Goal: Task Accomplishment & Management: Manage account settings

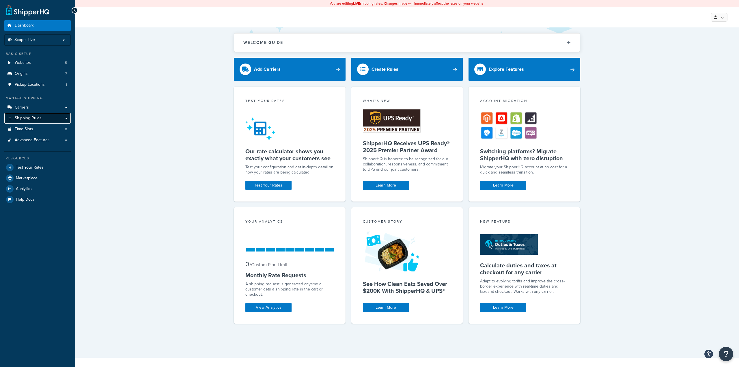
click at [38, 119] on span "Shipping Rules" at bounding box center [28, 118] width 27 height 5
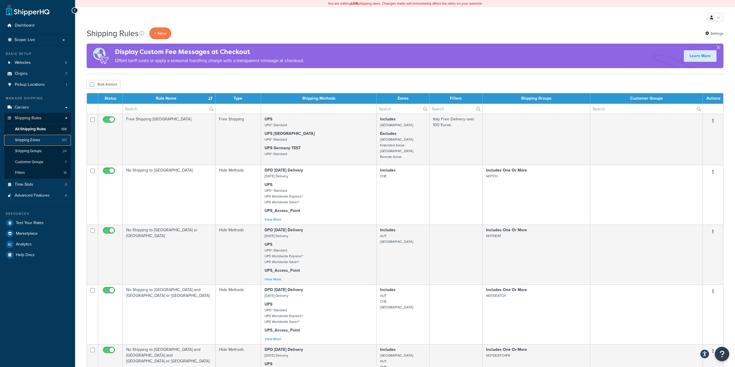
click at [36, 139] on span "Shipping Zones" at bounding box center [27, 140] width 25 height 5
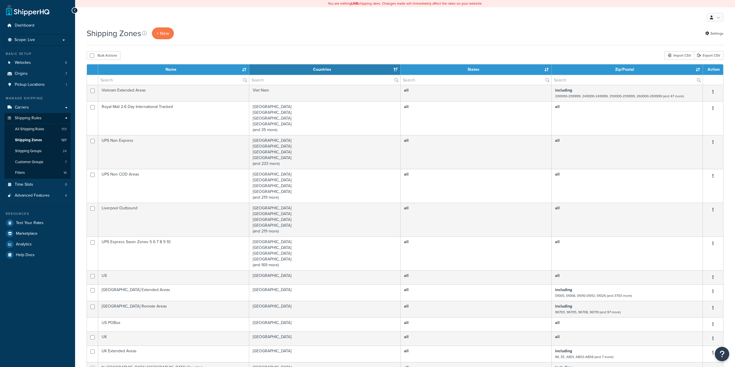
select select "15"
click at [143, 83] on input "text" at bounding box center [173, 80] width 151 height 10
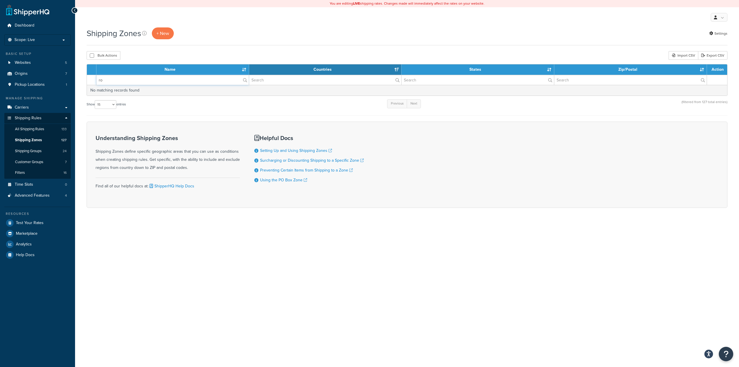
type input "r"
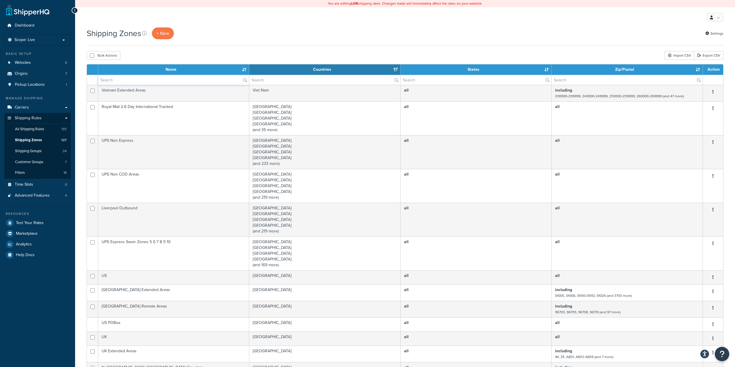
type input "n"
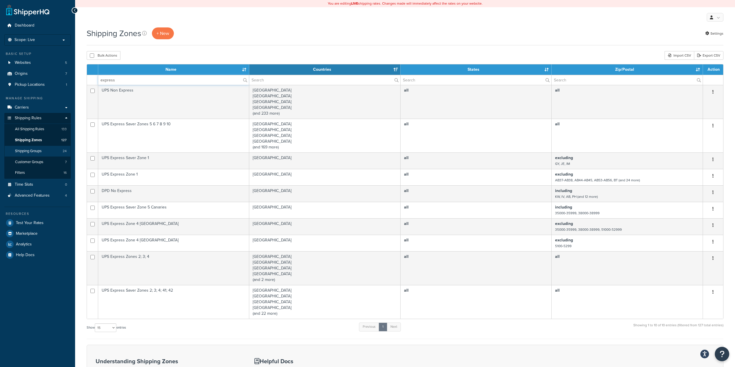
type input "express"
click at [44, 151] on link "Shipping Groups 24" at bounding box center [37, 151] width 66 height 11
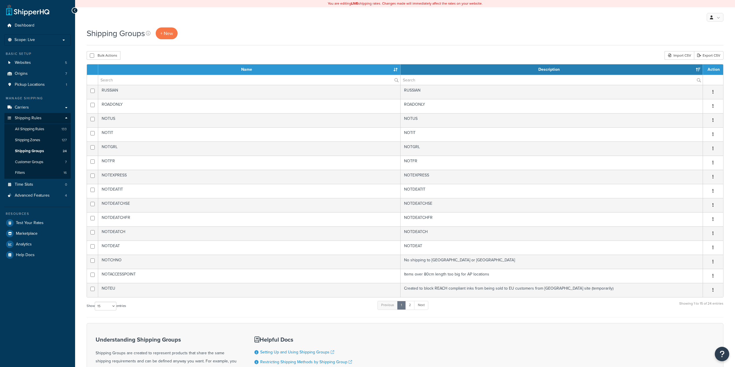
select select "15"
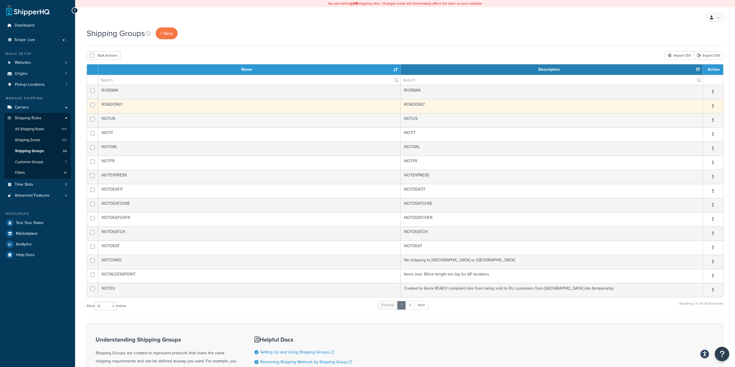
click at [169, 106] on td "ROADONLY" at bounding box center [249, 106] width 302 height 14
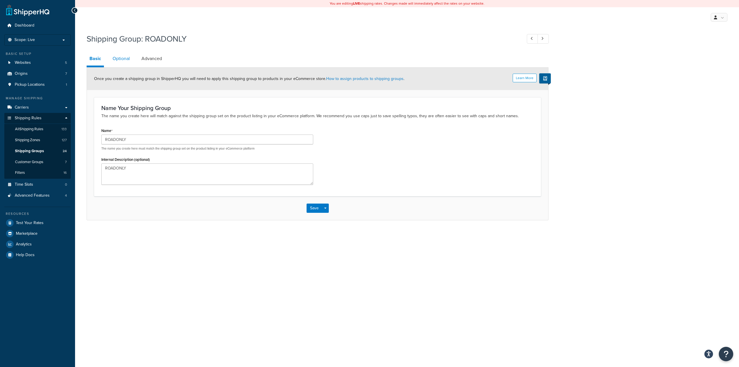
click at [119, 59] on link "Optional" at bounding box center [121, 59] width 23 height 14
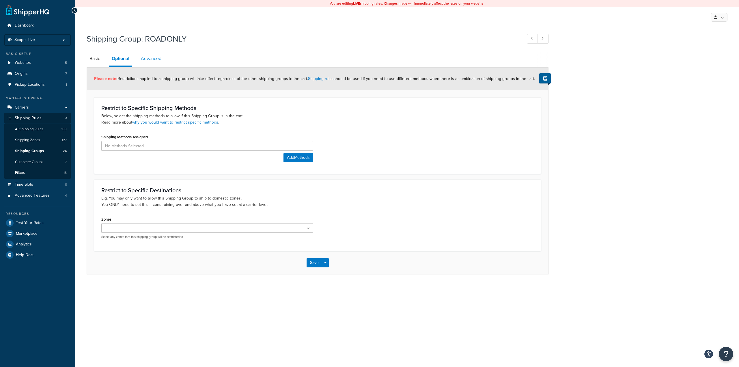
click at [150, 59] on link "Advanced" at bounding box center [151, 59] width 26 height 14
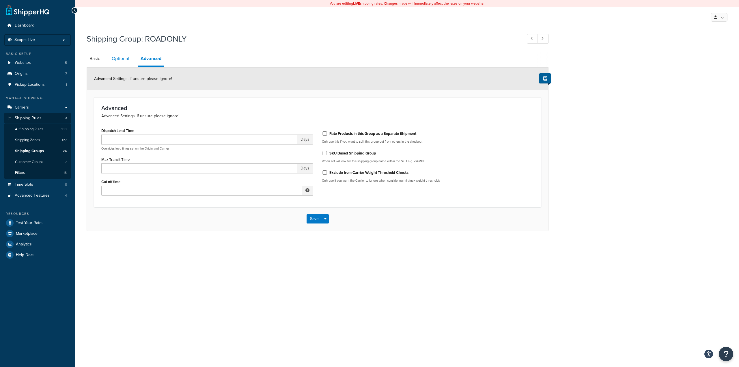
click at [131, 62] on link "Optional" at bounding box center [120, 59] width 23 height 14
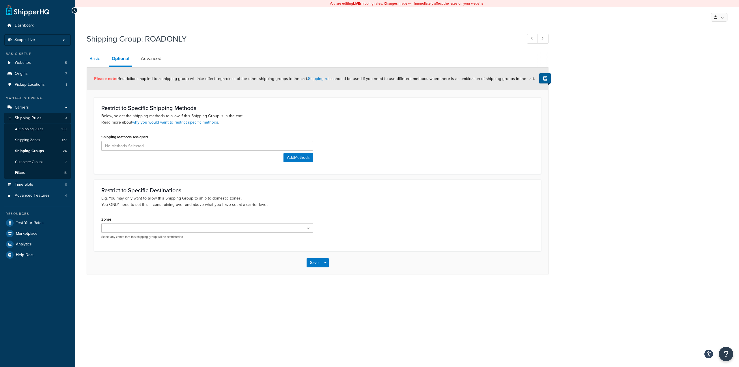
click at [100, 59] on link "Basic" at bounding box center [95, 59] width 16 height 14
click at [38, 148] on link "Shipping Groups 24" at bounding box center [37, 151] width 66 height 11
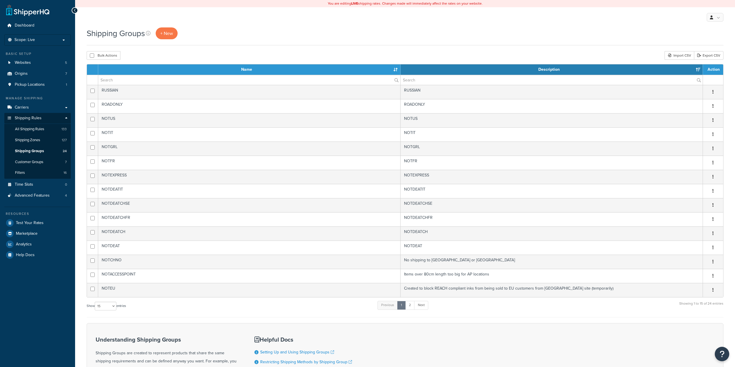
select select "15"
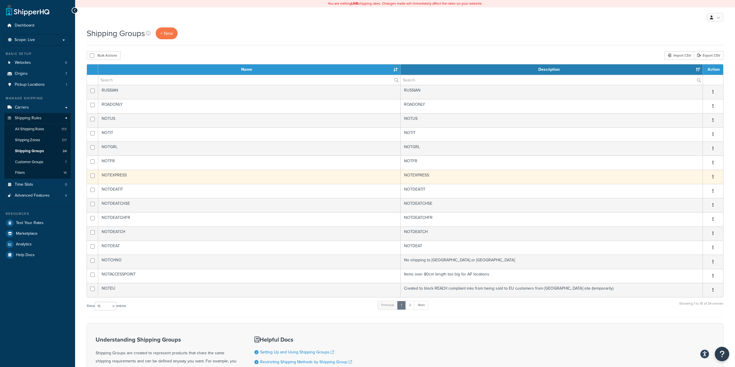
click at [145, 173] on td "NOTEXPRESS" at bounding box center [249, 177] width 302 height 14
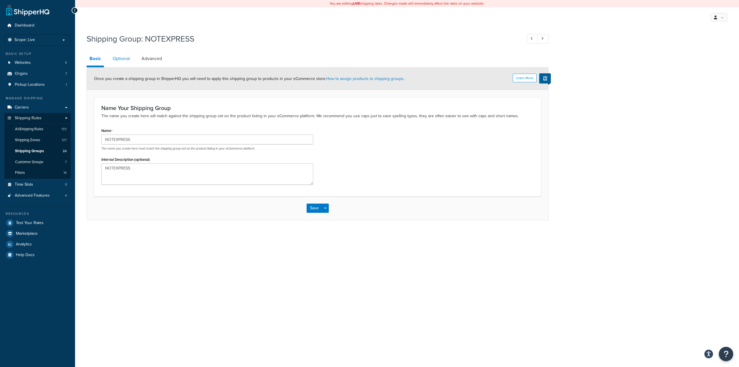
click at [118, 60] on link "Optional" at bounding box center [121, 59] width 23 height 14
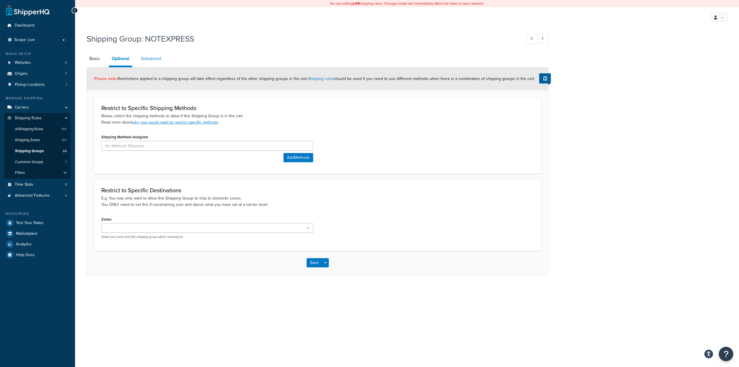
click at [142, 61] on link "Advanced" at bounding box center [151, 59] width 26 height 14
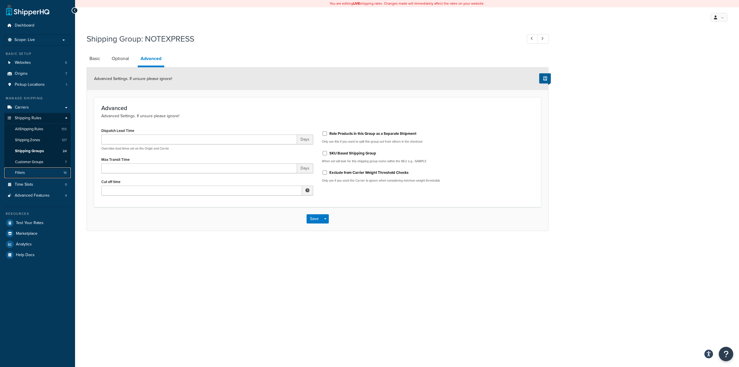
click at [46, 168] on link "Filters 16" at bounding box center [37, 172] width 66 height 11
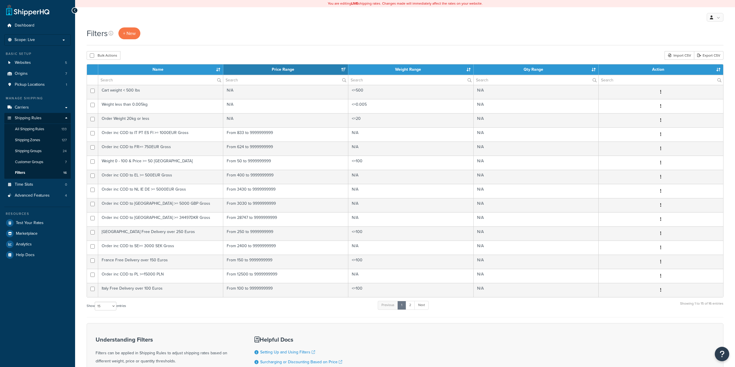
select select "15"
click at [49, 162] on link "Customer Groups 7" at bounding box center [37, 162] width 66 height 11
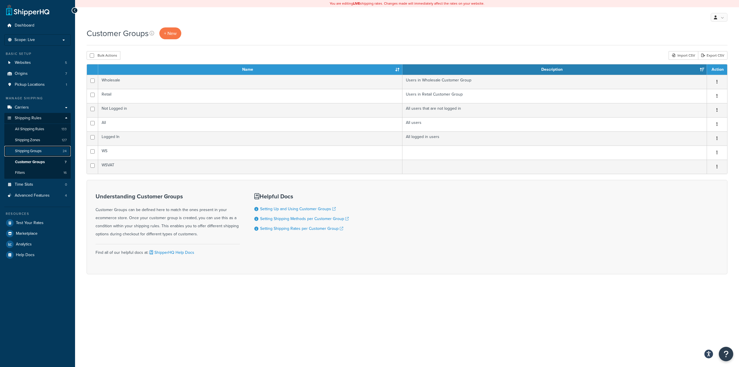
click at [41, 151] on span "Shipping Groups" at bounding box center [28, 151] width 27 height 5
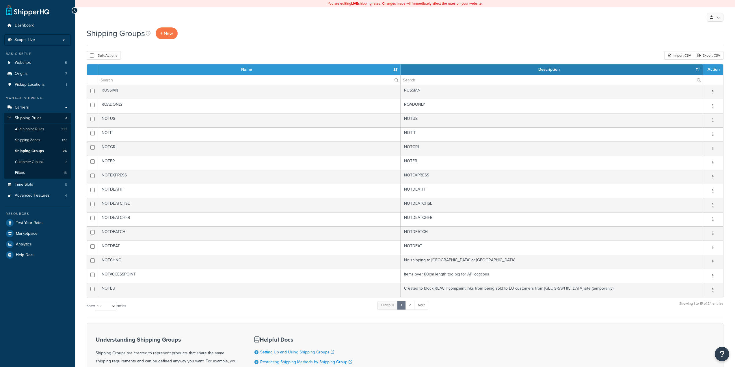
select select "15"
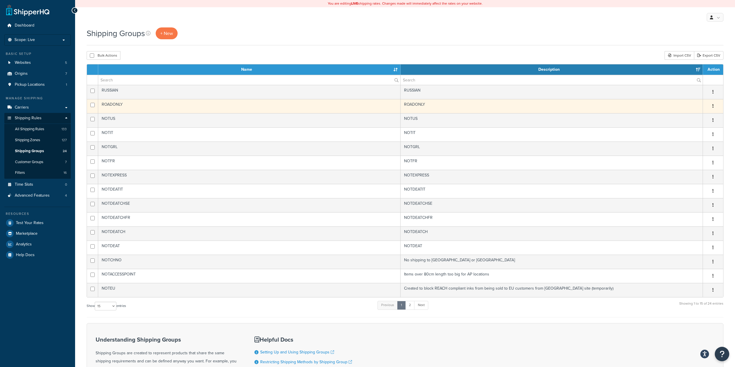
click at [167, 105] on td "ROADONLY" at bounding box center [249, 106] width 302 height 14
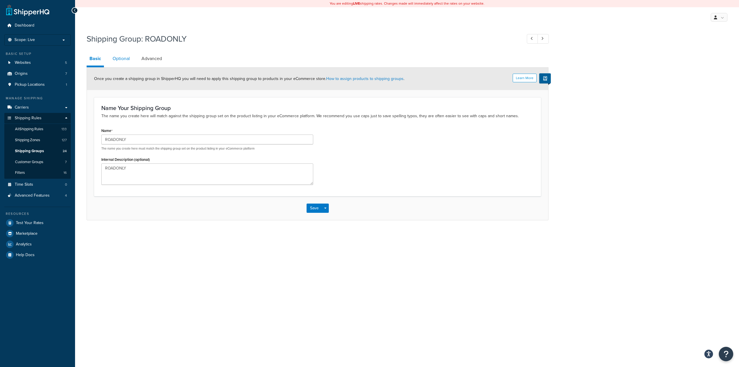
click at [122, 59] on link "Optional" at bounding box center [121, 59] width 23 height 14
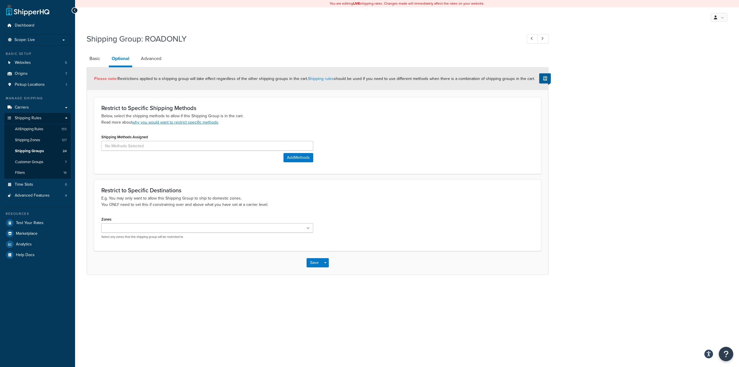
click at [122, 230] on input "Zones" at bounding box center [128, 228] width 51 height 6
click at [378, 233] on div "Zones US CHE Germany UK Europe (Exc. UK) UK Extended Areas N. Ireland (UK Count…" at bounding box center [317, 230] width 441 height 30
click at [116, 228] on icon at bounding box center [115, 228] width 3 height 3
click at [154, 60] on link "Advanced" at bounding box center [151, 59] width 26 height 14
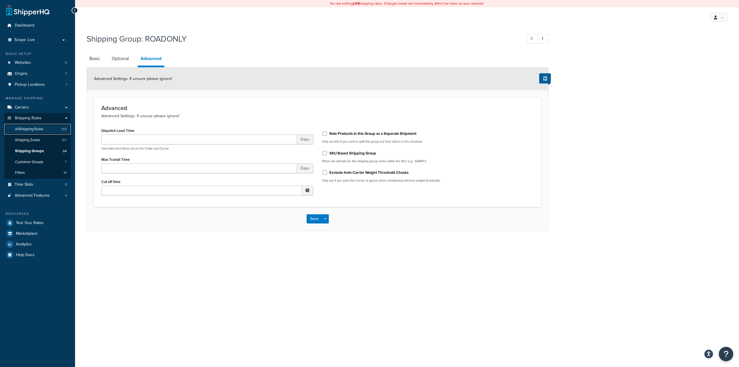
click at [38, 128] on span "All Shipping Rules" at bounding box center [29, 129] width 28 height 5
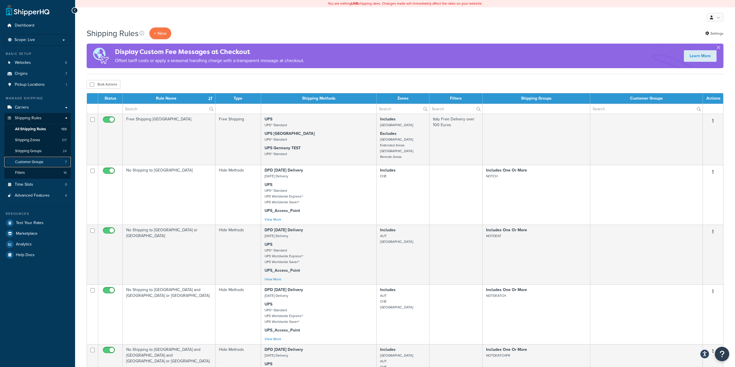
click at [41, 161] on span "Customer Groups" at bounding box center [29, 162] width 28 height 5
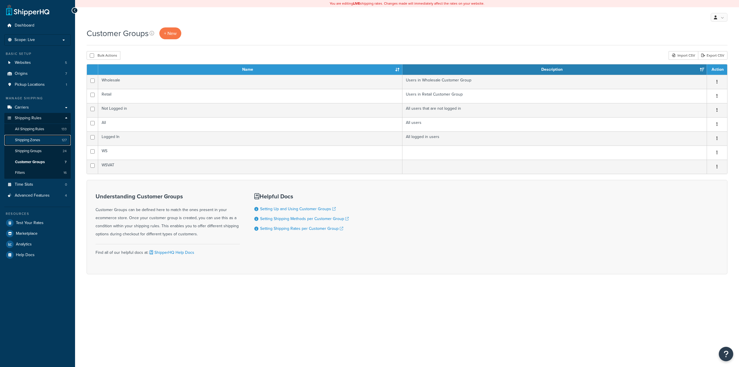
click at [43, 140] on link "Shipping Zones 127" at bounding box center [37, 140] width 66 height 11
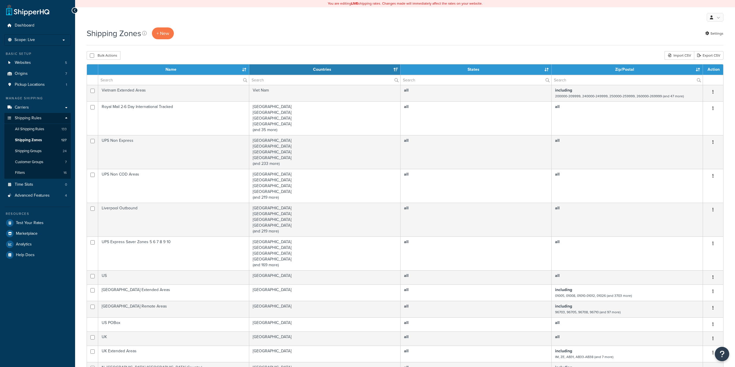
select select "15"
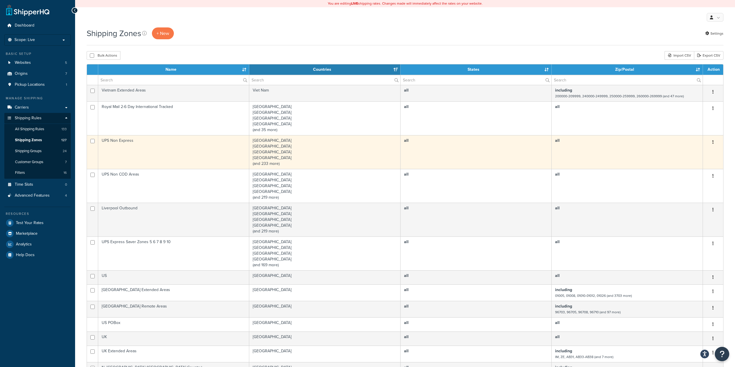
click at [160, 159] on td "UPS Non Express" at bounding box center [173, 152] width 151 height 34
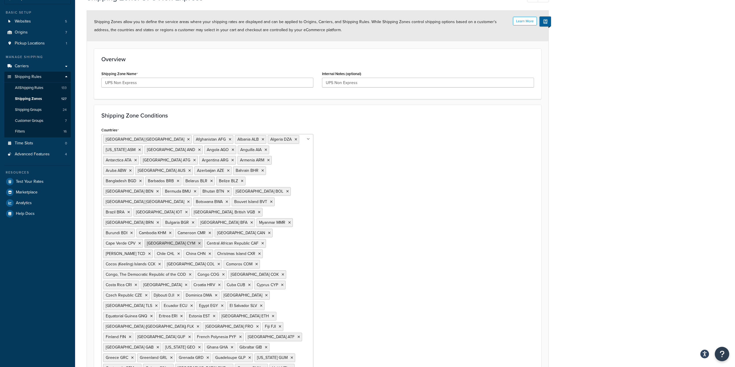
scroll to position [41, 0]
click at [32, 120] on span "Customer Groups" at bounding box center [29, 121] width 28 height 5
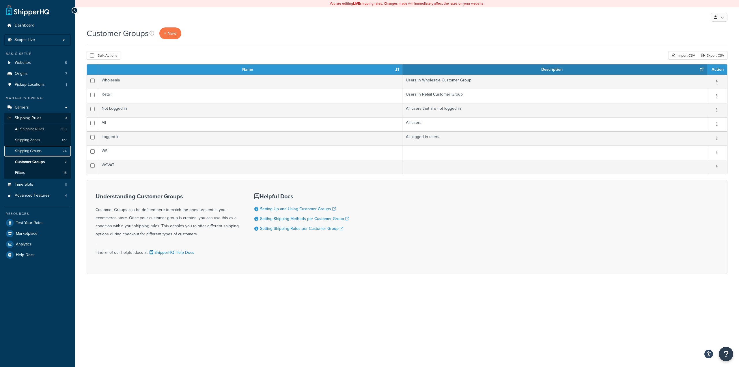
click at [40, 153] on span "Shipping Groups" at bounding box center [28, 151] width 27 height 5
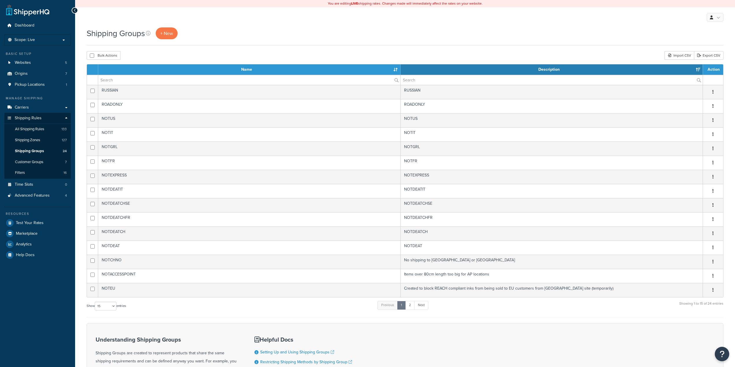
select select "15"
click at [44, 142] on link "Shipping Zones 127" at bounding box center [37, 140] width 66 height 11
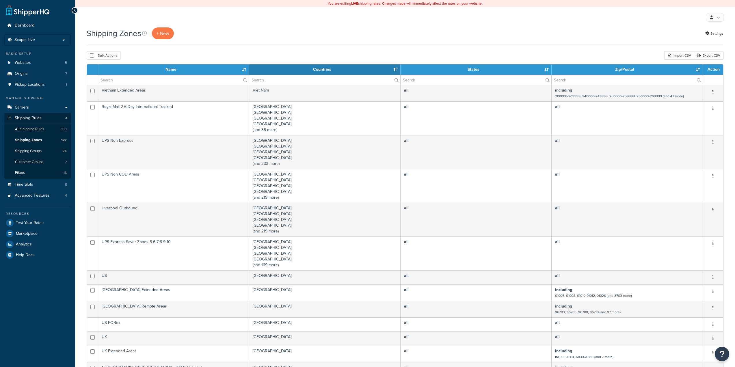
select select "15"
click at [169, 78] on input "text" at bounding box center [173, 80] width 151 height 10
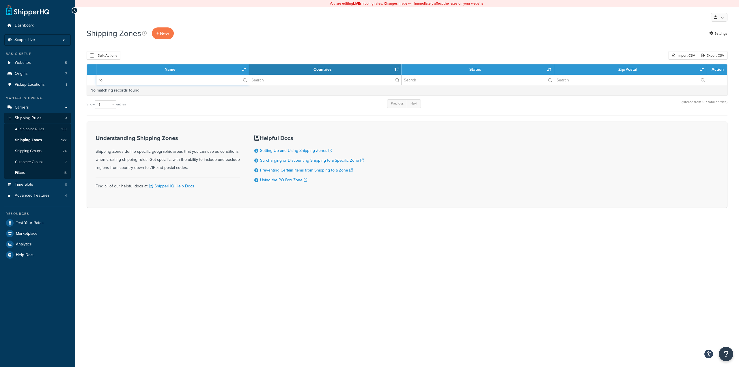
type input "r"
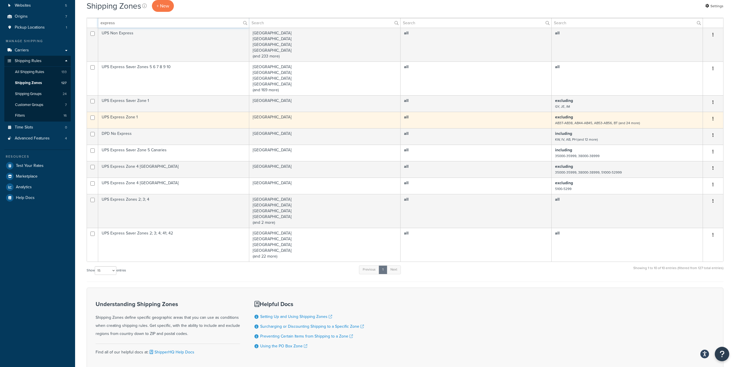
scroll to position [58, 0]
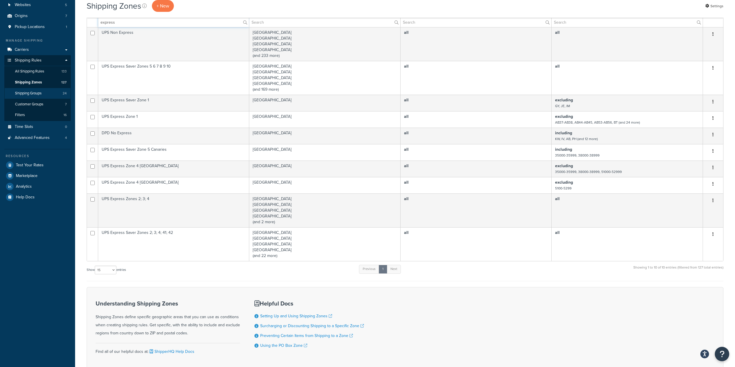
type input "express"
click at [44, 97] on link "Shipping Groups 24" at bounding box center [37, 93] width 66 height 11
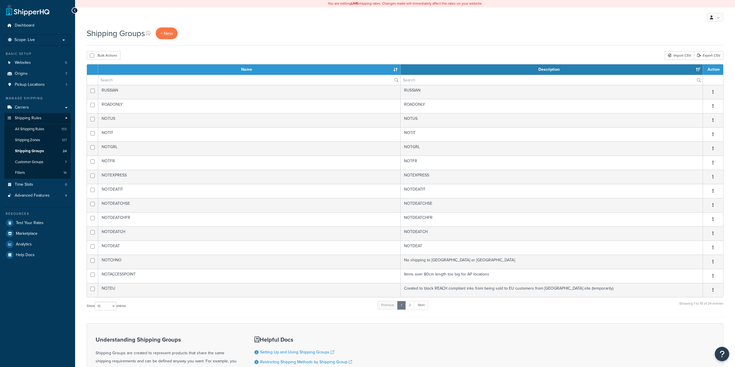
select select "15"
click at [43, 129] on span "All Shipping Rules" at bounding box center [29, 129] width 29 height 5
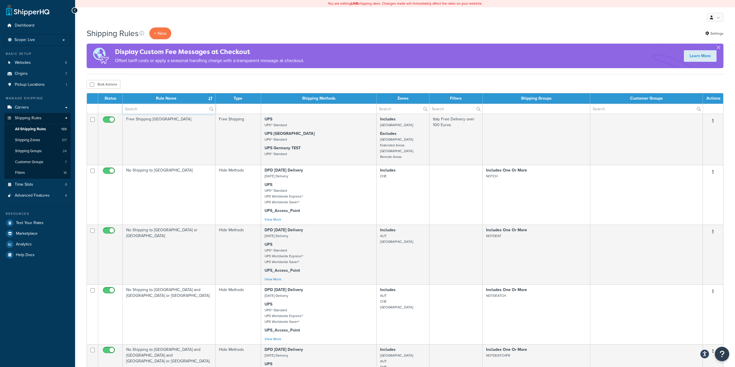
click at [148, 107] on input "text" at bounding box center [169, 109] width 92 height 10
type input "road"
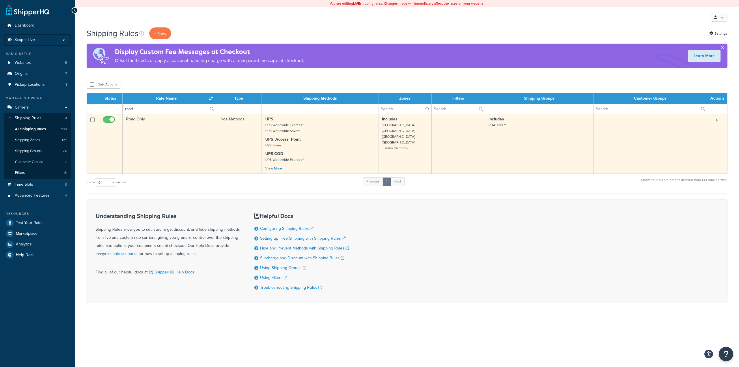
click at [180, 130] on td "Road Only" at bounding box center [169, 144] width 93 height 60
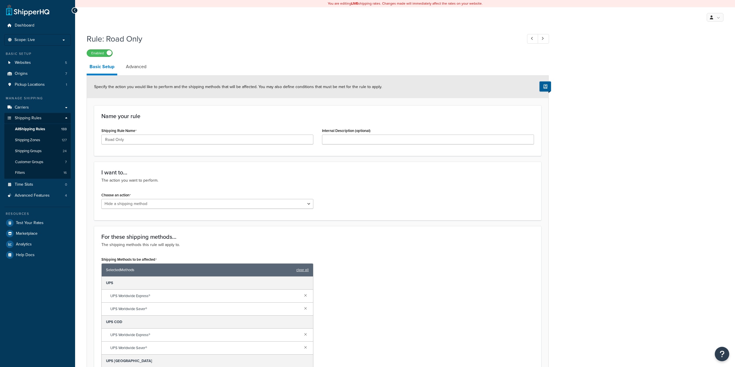
select select "HIDE"
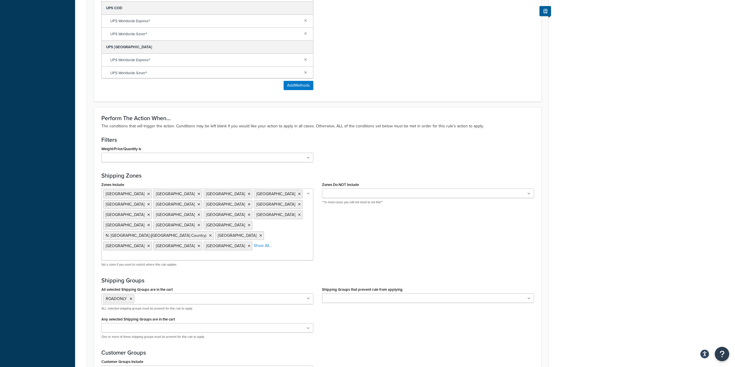
scroll to position [346, 0]
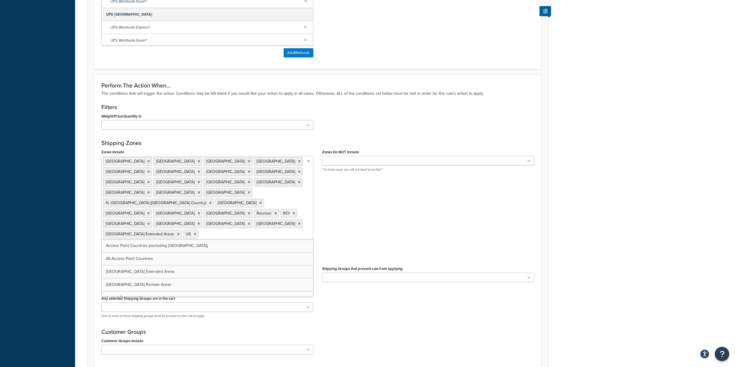
click at [219, 231] on input "Zones Include" at bounding box center [225, 234] width 51 height 6
type input "i"
click at [502, 193] on div "Zones Include Austria Belgium Channel Islands Cyprus Denmark Finland France Gre…" at bounding box center [317, 198] width 441 height 101
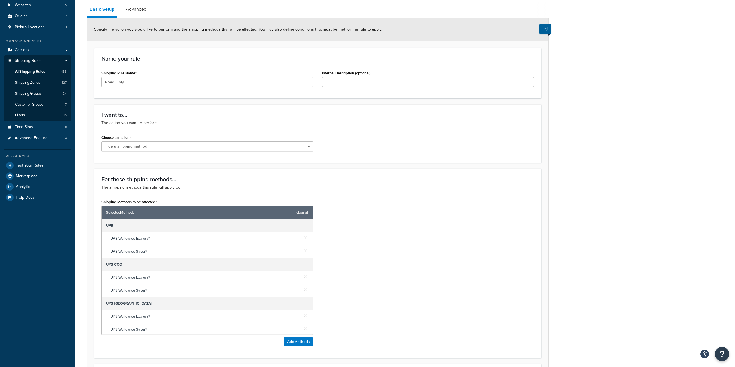
scroll to position [0, 0]
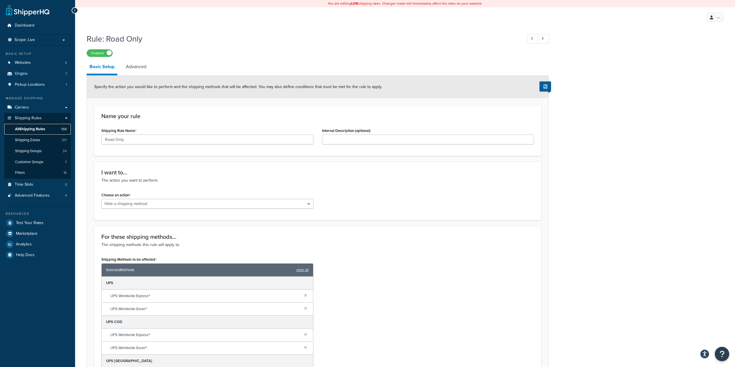
click at [40, 127] on span "All Shipping Rules" at bounding box center [30, 129] width 30 height 5
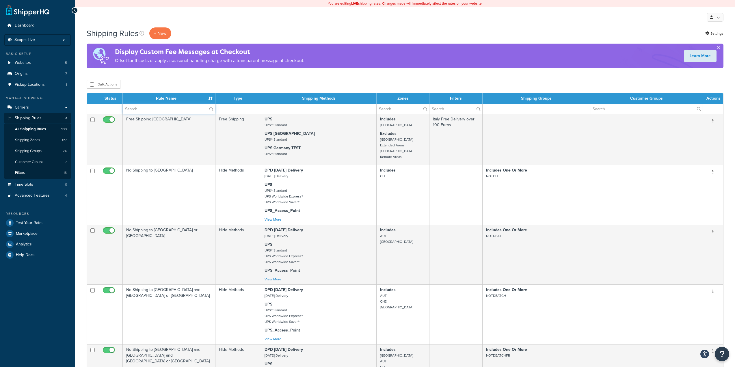
click at [148, 108] on input "text" at bounding box center [169, 109] width 92 height 10
type input "express"
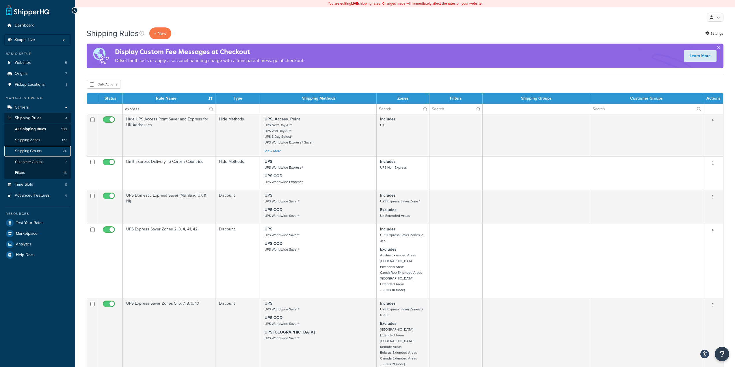
click at [36, 151] on span "Shipping Groups" at bounding box center [28, 151] width 27 height 5
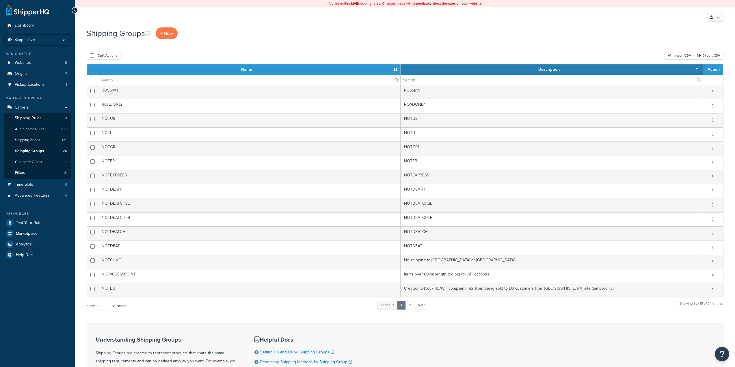
select select "15"
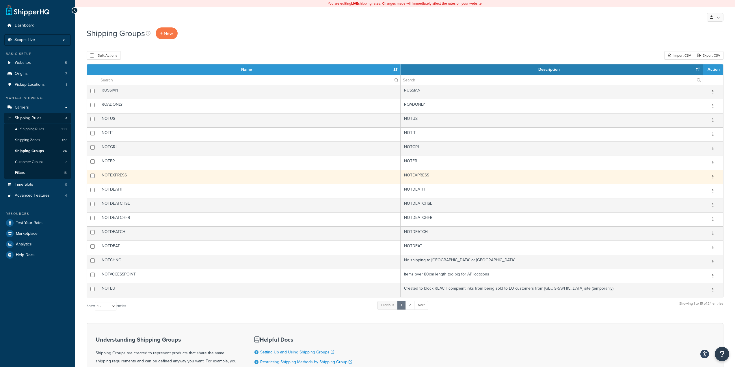
click at [156, 176] on td "NOTEXPRESS" at bounding box center [249, 177] width 302 height 14
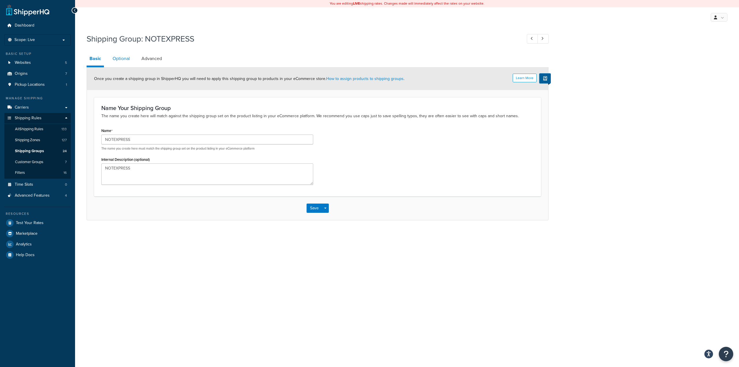
click at [128, 60] on link "Optional" at bounding box center [121, 59] width 23 height 14
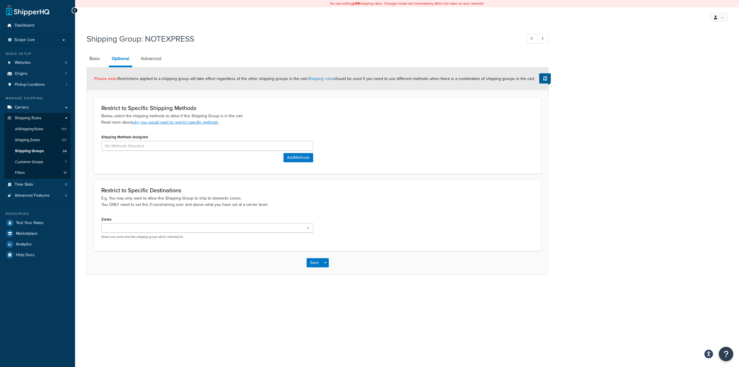
click at [300, 228] on ul at bounding box center [207, 228] width 212 height 10
click at [370, 225] on div "Zones US CHE Germany UK Europe (Exc. UK) UK Extended Areas N. Ireland (UK Count…" at bounding box center [317, 229] width 441 height 28
click at [43, 141] on link "Shipping Zones 127" at bounding box center [37, 140] width 66 height 11
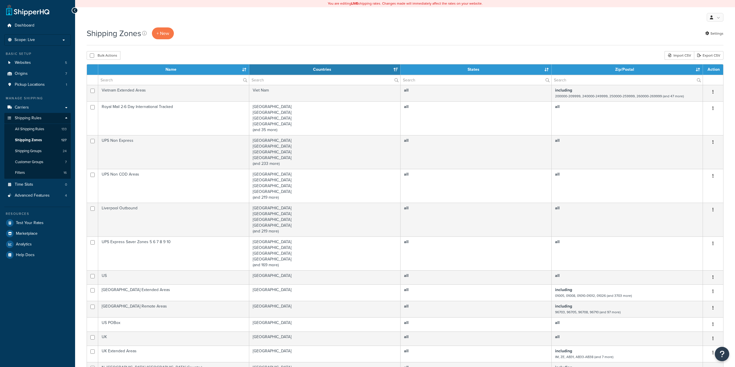
select select "15"
click at [145, 80] on input "text" at bounding box center [173, 80] width 151 height 10
click at [148, 78] on input "text" at bounding box center [173, 80] width 151 height 10
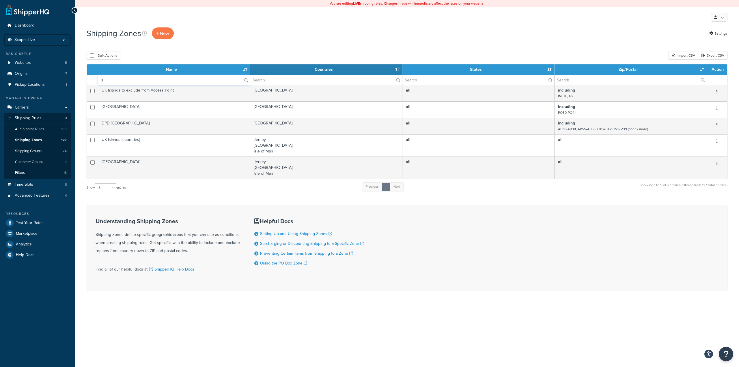
type input "i"
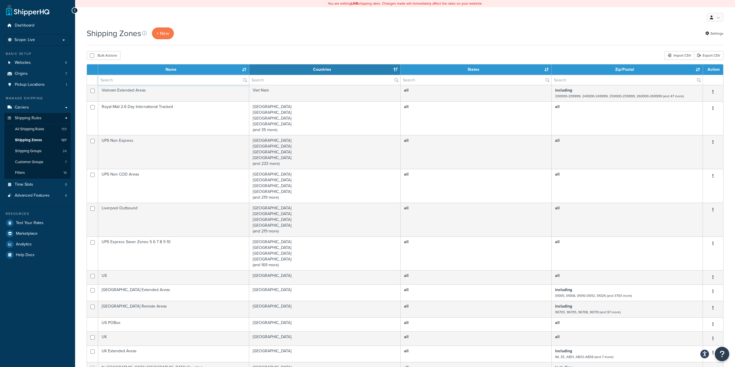
click at [145, 80] on input "text" at bounding box center [173, 80] width 151 height 10
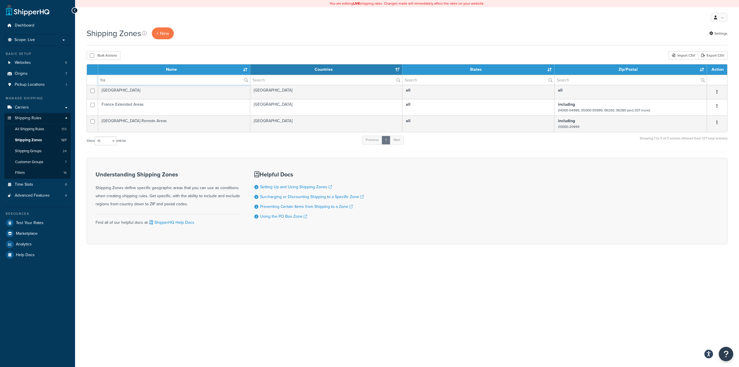
type input "fra"
click at [329, 52] on div "Bulk Actions Duplicate Delete Import CSV Export CSV" at bounding box center [407, 55] width 641 height 9
click at [163, 33] on span "+ New" at bounding box center [162, 33] width 13 height 7
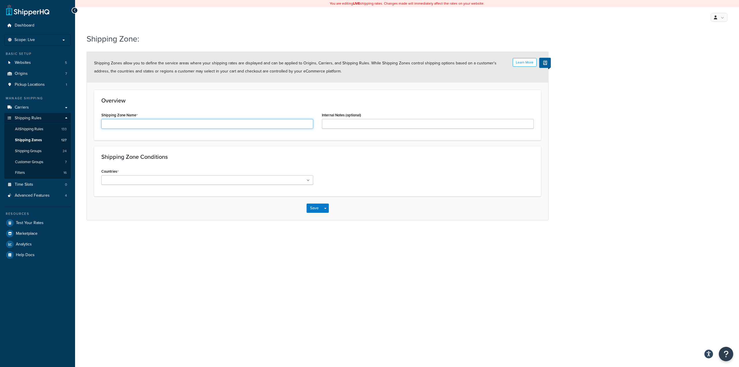
click at [147, 120] on input "Shipping Zone Name" at bounding box center [207, 124] width 212 height 10
click at [365, 176] on div "Countries All Countries ALL [GEOGRAPHIC_DATA] [GEOGRAPHIC_DATA] [GEOGRAPHIC_DAT…" at bounding box center [317, 178] width 441 height 22
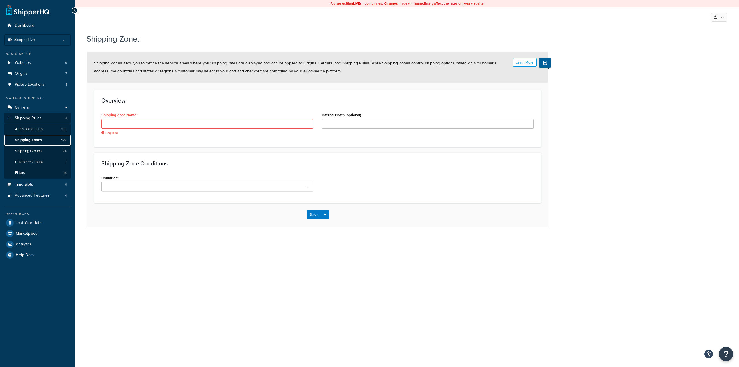
click at [31, 141] on span "Shipping Zones" at bounding box center [28, 140] width 27 height 5
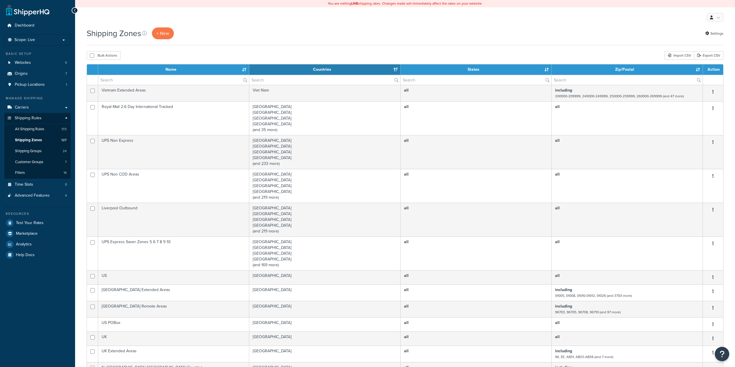
select select "15"
click at [288, 79] on input "text" at bounding box center [324, 80] width 151 height 10
type input "i"
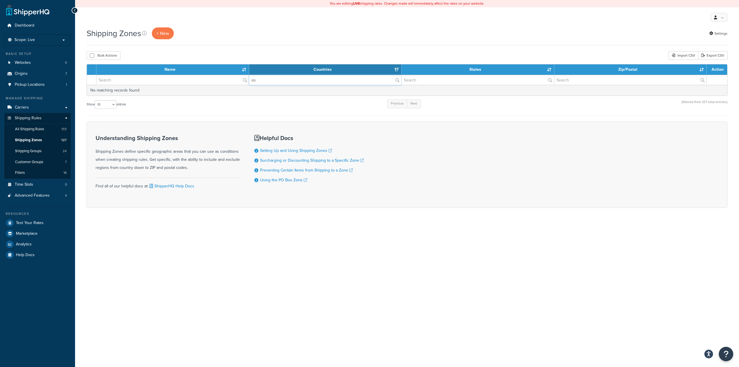
type input "o"
type input "i"
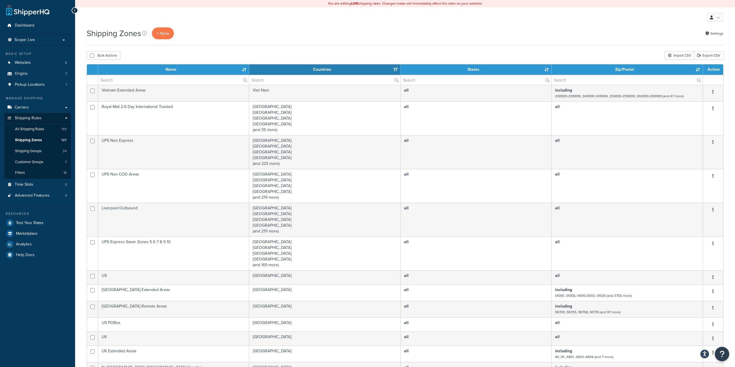
click at [606, 48] on div "Shipping Zones + New Settings Bulk Actions Duplicate Delete Import CSV Export C…" at bounding box center [405, 285] width 660 height 516
click at [54, 197] on link "Advanced Features 4" at bounding box center [37, 195] width 66 height 11
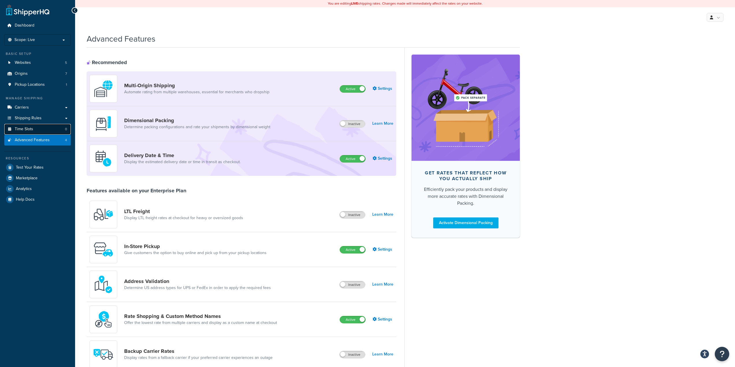
click at [33, 124] on link "Time Slots 0" at bounding box center [37, 129] width 66 height 11
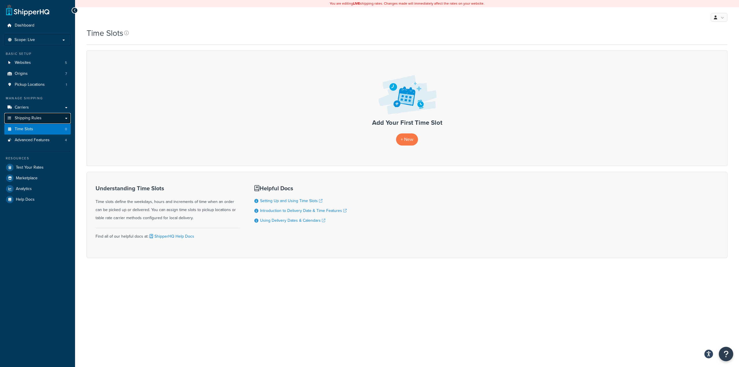
click at [45, 119] on link "Shipping Rules" at bounding box center [37, 118] width 66 height 11
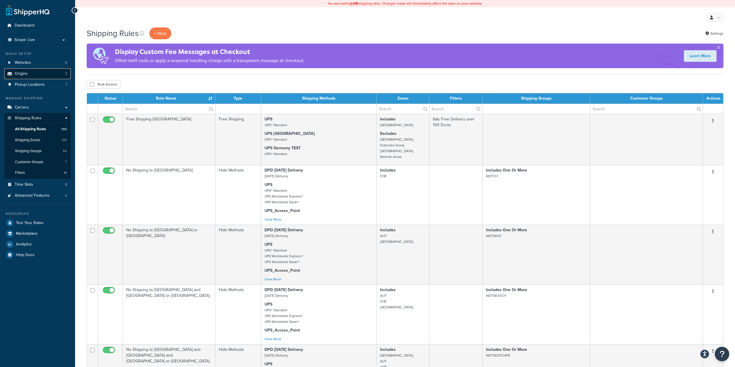
click at [48, 73] on link "Origins 7" at bounding box center [37, 73] width 66 height 11
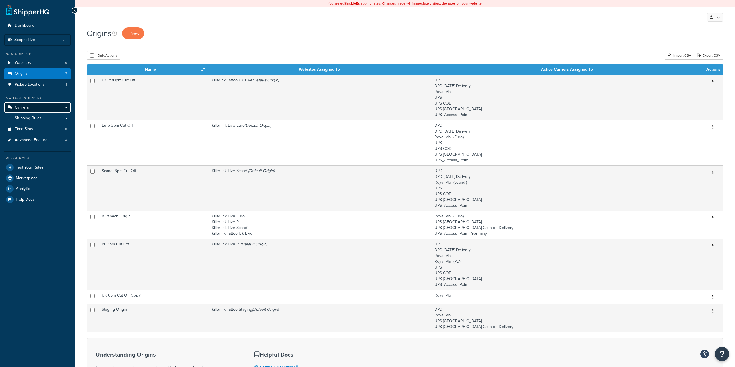
click at [42, 108] on link "Carriers" at bounding box center [37, 107] width 66 height 11
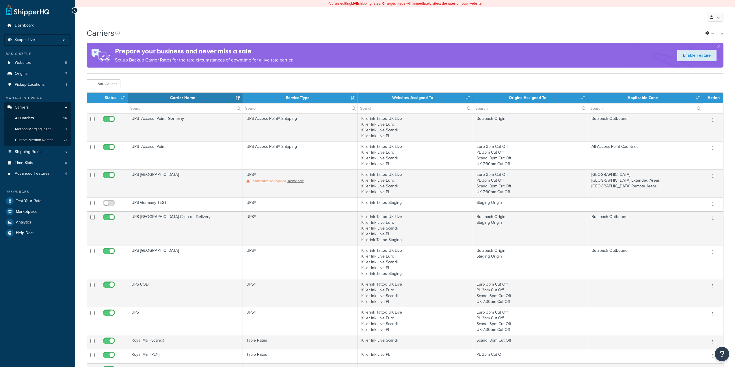
select select "15"
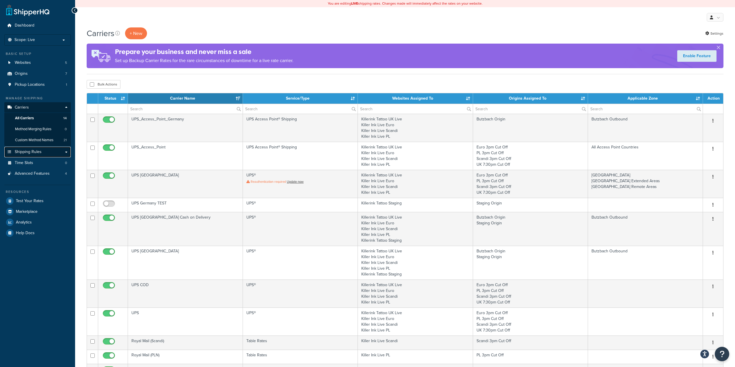
click at [44, 154] on link "Shipping Rules" at bounding box center [37, 152] width 66 height 11
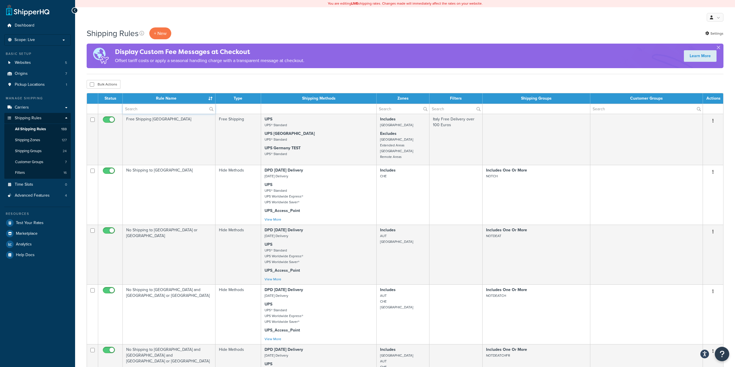
click at [145, 108] on input "text" at bounding box center [169, 109] width 92 height 10
type input "israel"
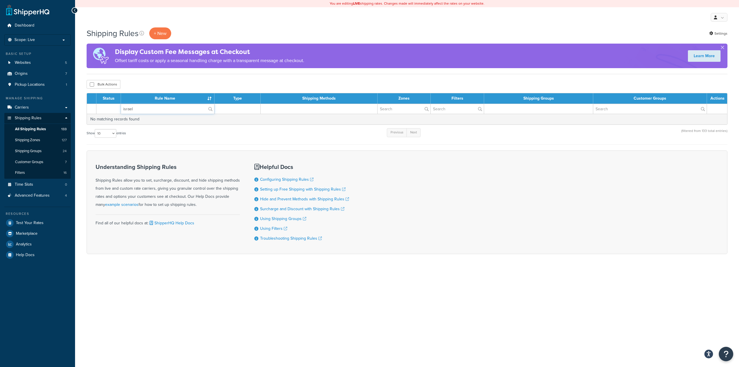
click at [188, 108] on input "israel" at bounding box center [167, 109] width 93 height 10
click at [36, 136] on link "Shipping Zones 127" at bounding box center [37, 140] width 66 height 11
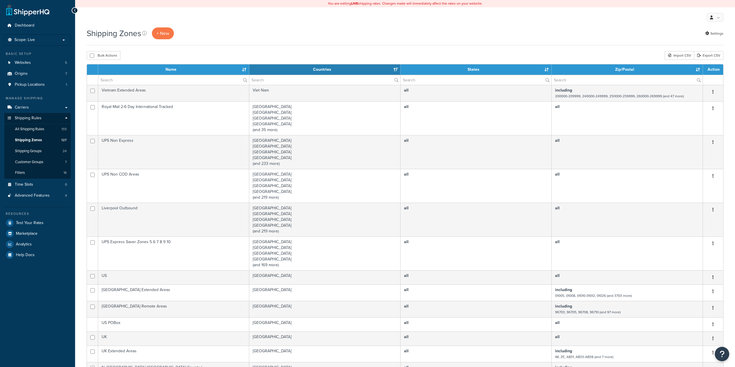
select select "15"
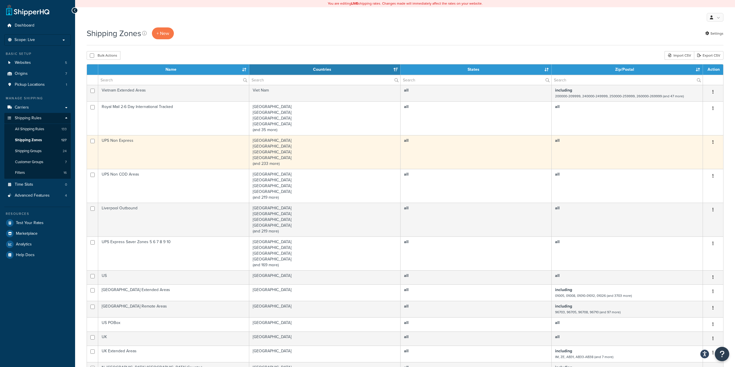
click at [194, 139] on td "UPS Non Express" at bounding box center [173, 152] width 151 height 34
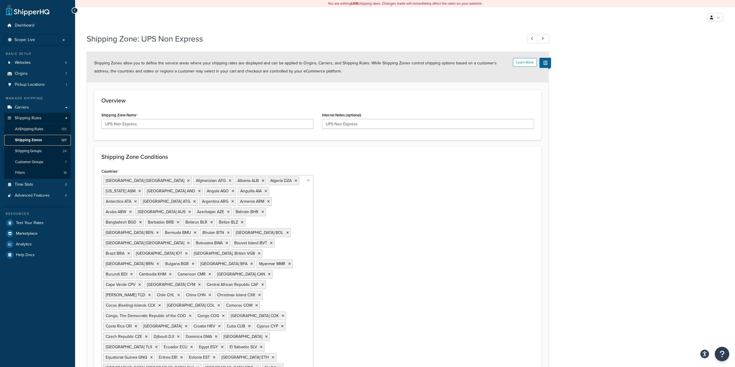
click at [45, 139] on link "Shipping Zones 127" at bounding box center [37, 140] width 66 height 11
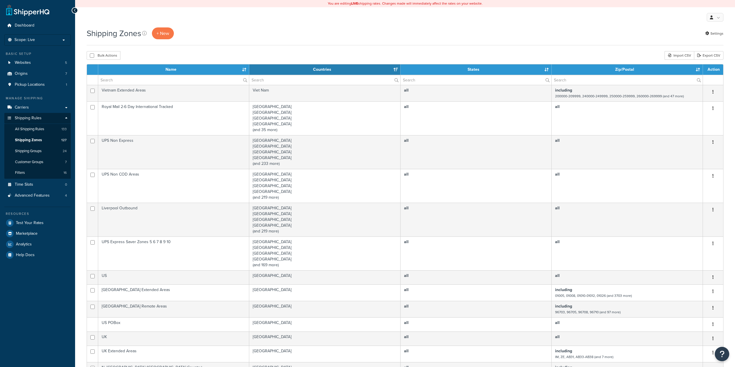
select select "15"
click at [150, 77] on input "text" at bounding box center [173, 80] width 151 height 10
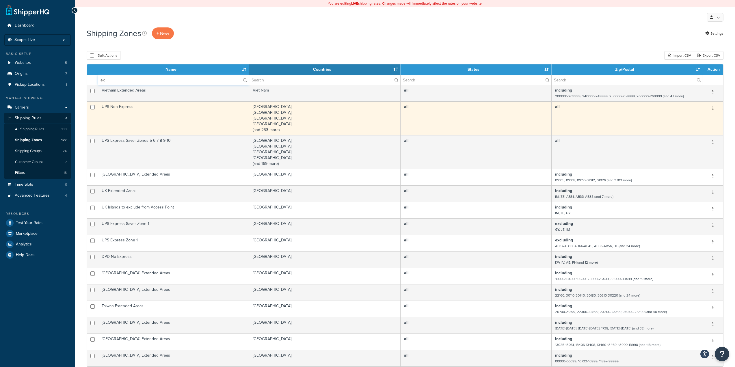
type input "express"
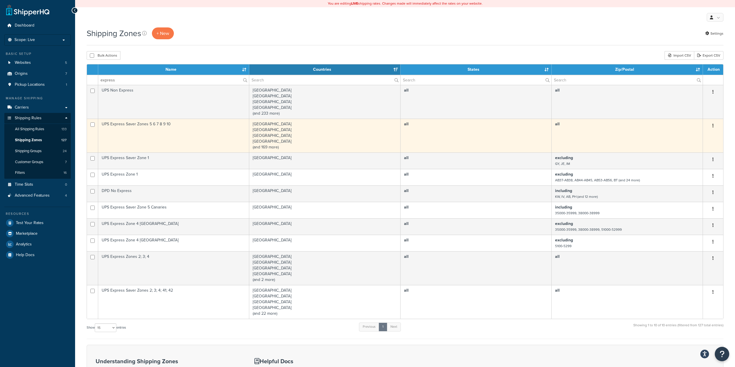
click at [188, 141] on td "UPS Express Saver Zones 5 6 7 8 9 10" at bounding box center [173, 136] width 151 height 34
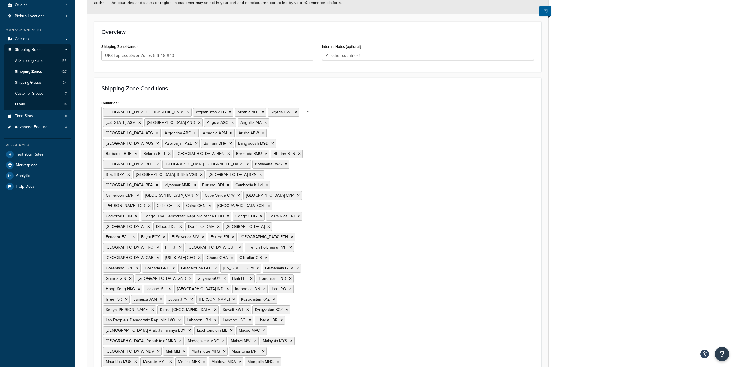
scroll to position [87, 0]
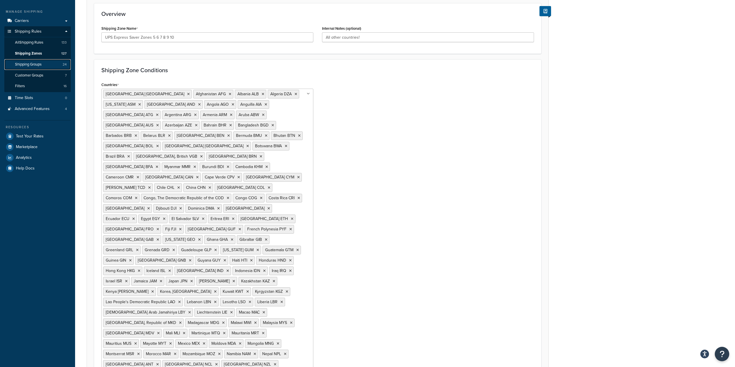
click at [44, 65] on link "Shipping Groups 24" at bounding box center [37, 64] width 66 height 11
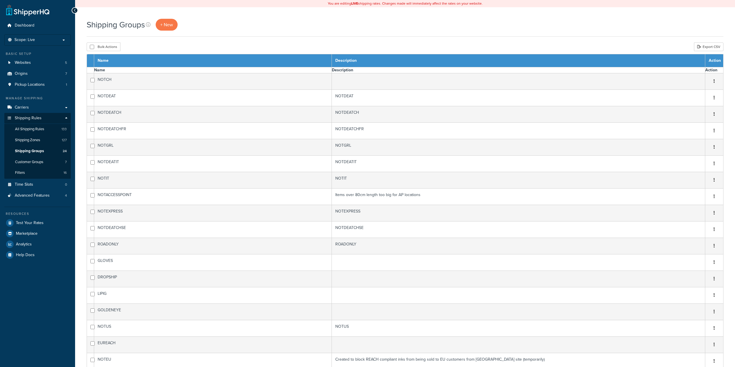
select select "15"
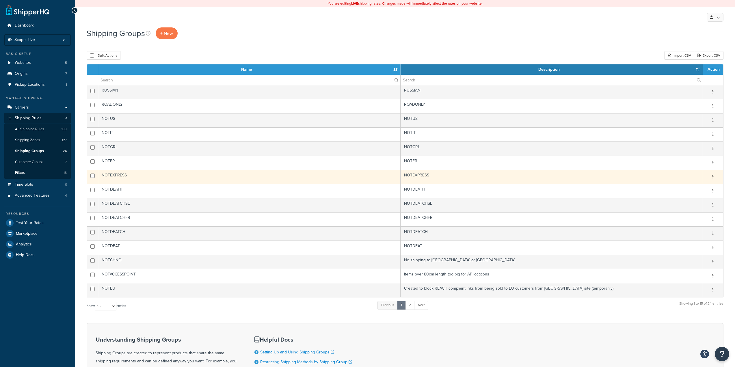
click at [140, 176] on td "NOTEXPRESS" at bounding box center [249, 177] width 302 height 14
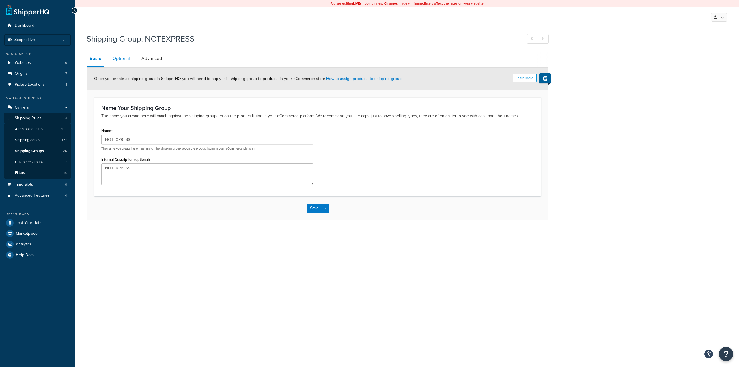
click at [123, 60] on link "Optional" at bounding box center [121, 59] width 23 height 14
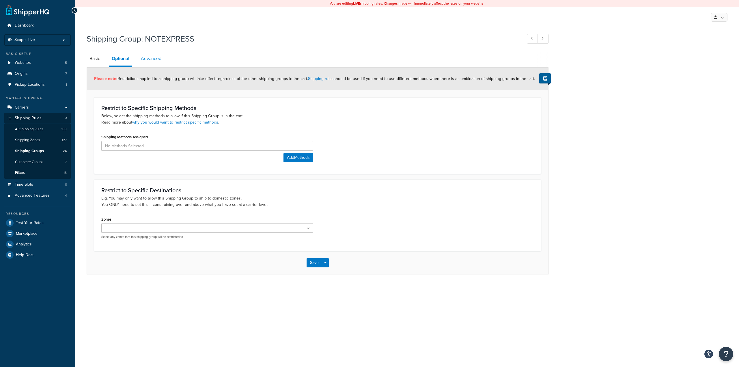
click at [147, 58] on link "Advanced" at bounding box center [151, 59] width 26 height 14
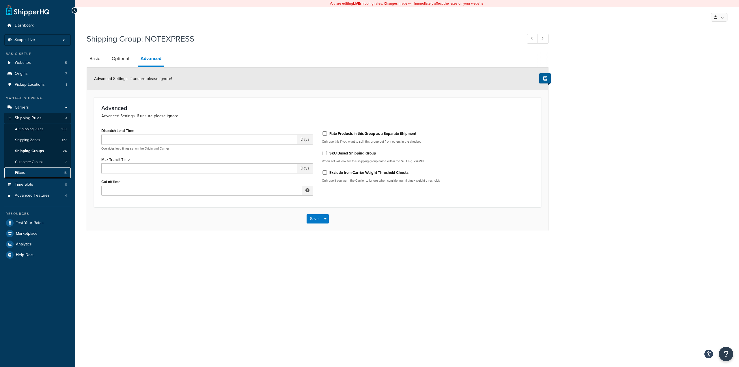
click at [52, 173] on link "Filters 16" at bounding box center [37, 172] width 66 height 11
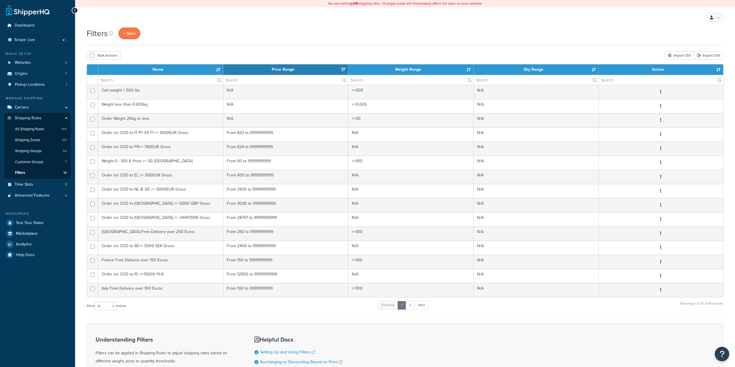
select select "15"
click at [37, 196] on span "Advanced Features" at bounding box center [32, 195] width 35 height 5
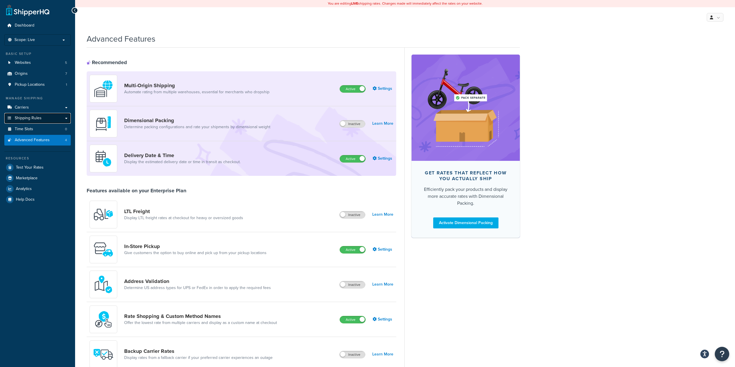
click at [37, 116] on span "Shipping Rules" at bounding box center [28, 118] width 27 height 5
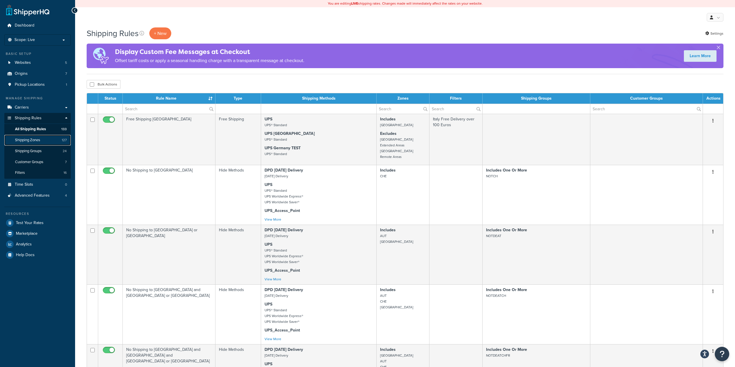
click at [43, 142] on link "Shipping Zones 127" at bounding box center [37, 140] width 66 height 11
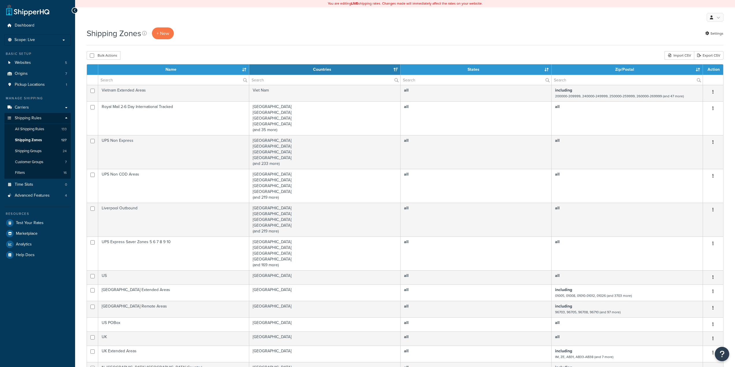
select select "15"
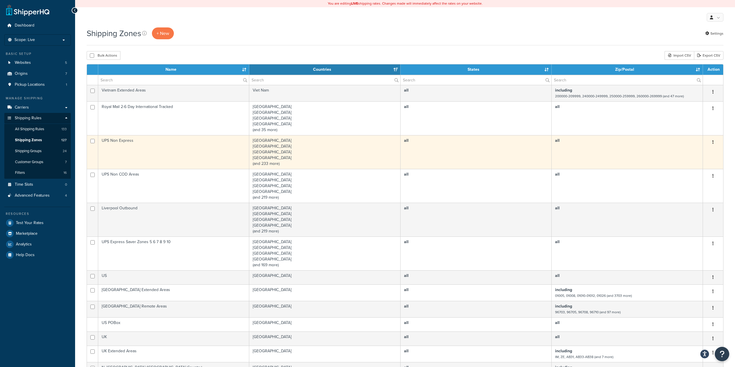
click at [190, 144] on td "UPS Non Express" at bounding box center [173, 152] width 151 height 34
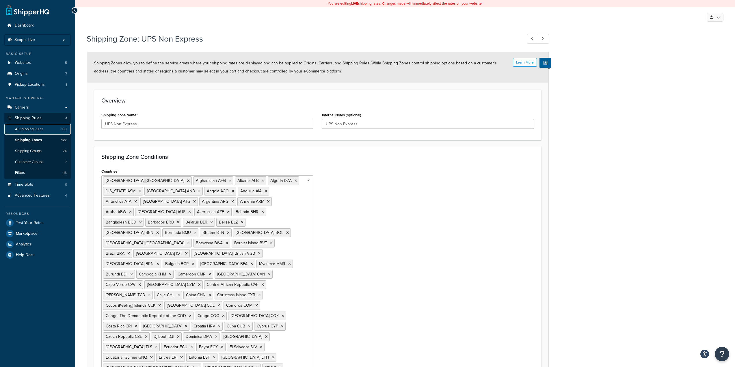
click at [52, 130] on link "All Shipping Rules 133" at bounding box center [37, 129] width 66 height 11
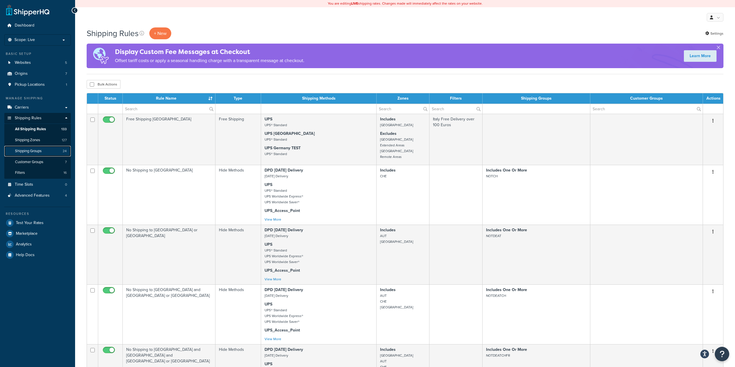
click at [47, 152] on link "Shipping Groups 24" at bounding box center [37, 151] width 66 height 11
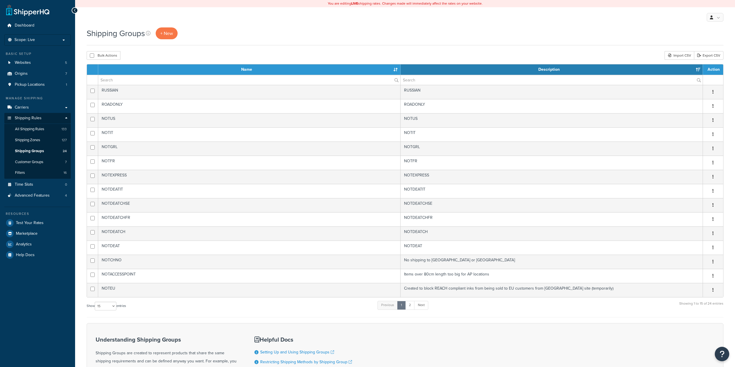
select select "15"
click at [51, 142] on link "Shipping Zones 127" at bounding box center [37, 140] width 66 height 11
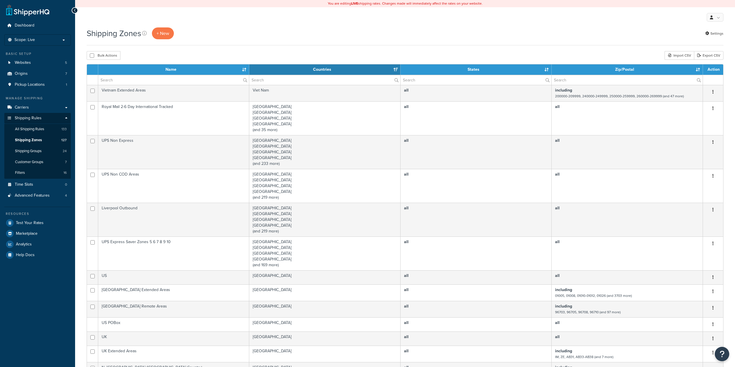
select select "15"
click at [45, 152] on link "Shipping Groups 24" at bounding box center [37, 151] width 66 height 11
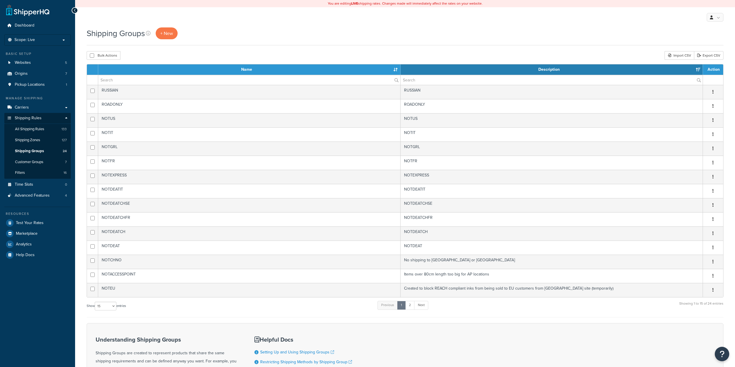
select select "15"
click at [46, 110] on link "Carriers" at bounding box center [37, 107] width 66 height 11
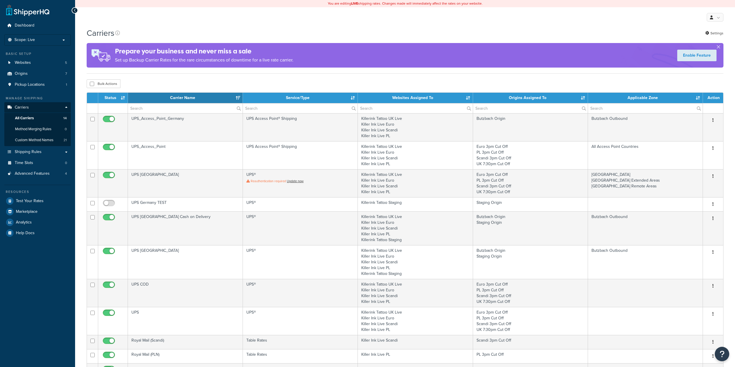
select select "15"
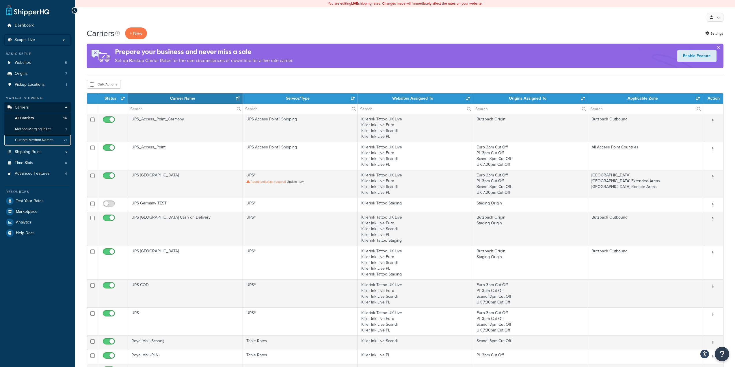
click at [36, 141] on span "Custom Method Names" at bounding box center [34, 140] width 38 height 5
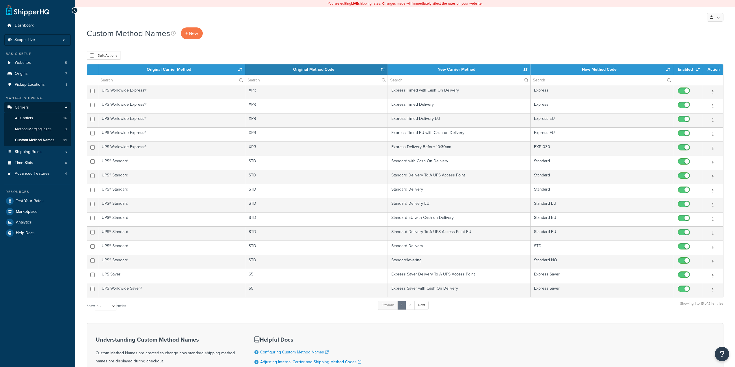
select select "15"
click at [27, 71] on span "Origins" at bounding box center [21, 73] width 13 height 5
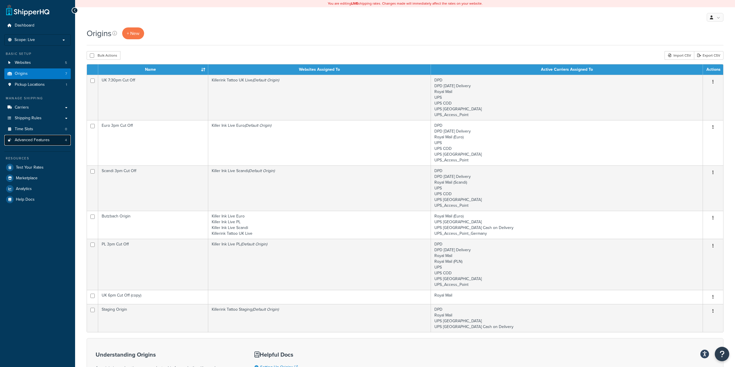
click at [45, 143] on link "Advanced Features 4" at bounding box center [37, 140] width 66 height 11
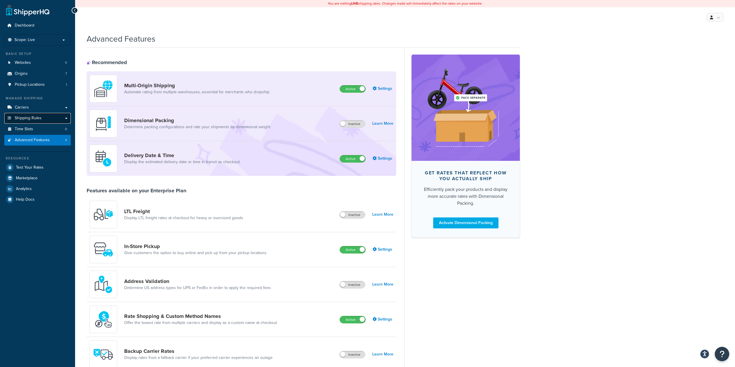
click at [38, 120] on span "Shipping Rules" at bounding box center [28, 118] width 27 height 5
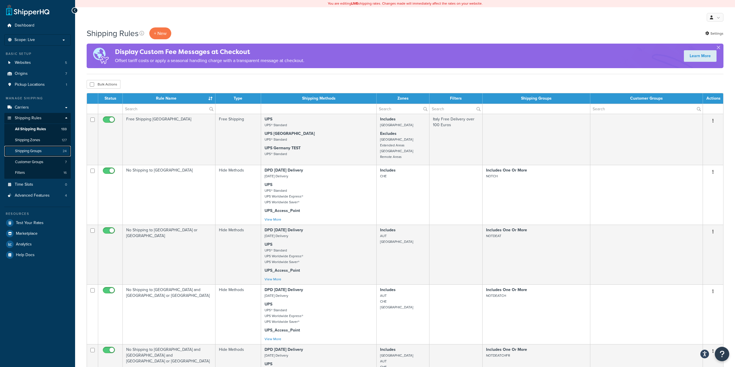
click at [48, 155] on link "Shipping Groups 24" at bounding box center [37, 151] width 66 height 11
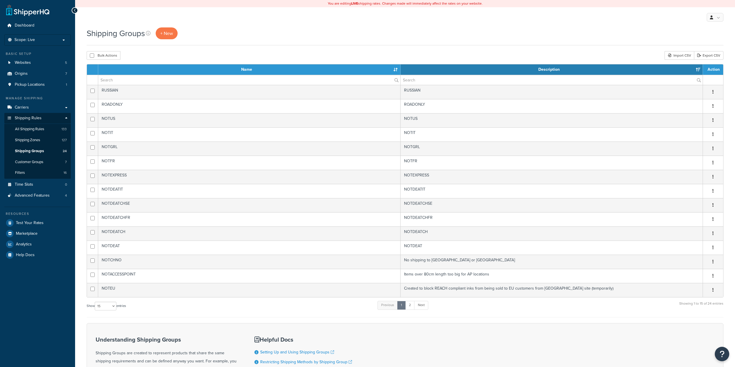
select select "15"
click at [37, 140] on span "Shipping Zones" at bounding box center [27, 140] width 25 height 5
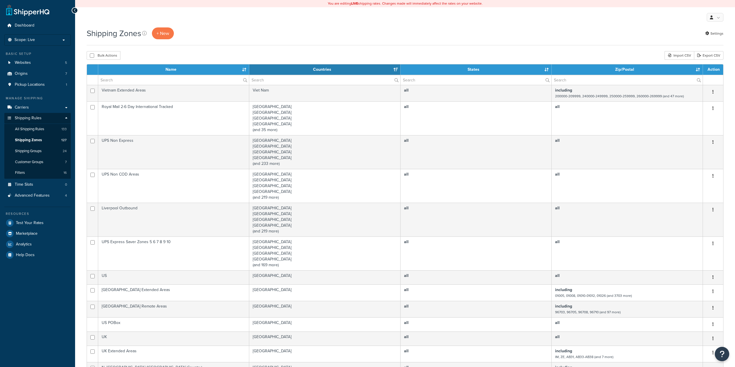
select select "15"
click at [163, 80] on input "text" at bounding box center [173, 80] width 151 height 10
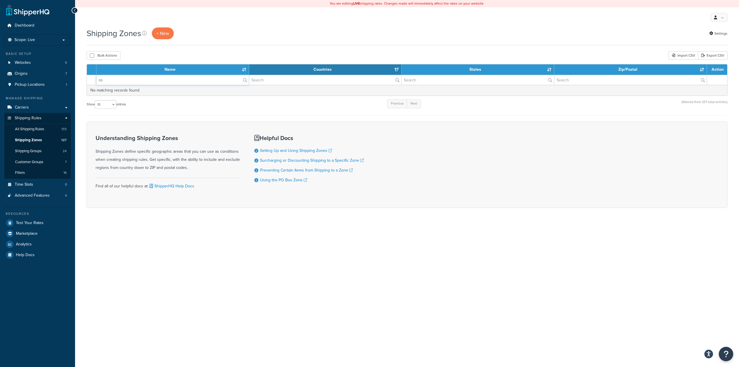
type input "r"
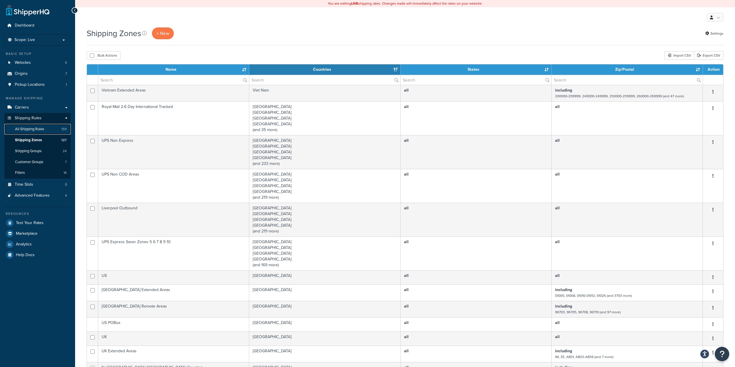
click at [43, 127] on span "All Shipping Rules" at bounding box center [29, 129] width 29 height 5
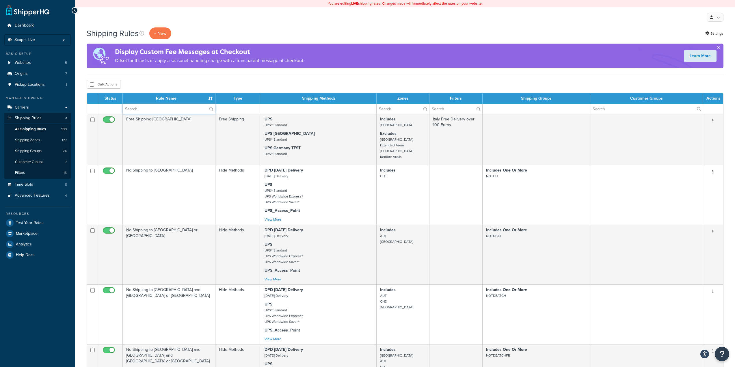
click at [141, 108] on input "text" at bounding box center [169, 109] width 92 height 10
type input "road"
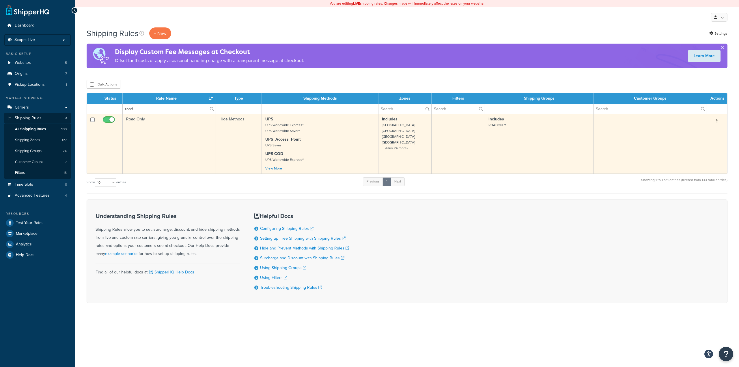
click at [167, 124] on td "Road Only" at bounding box center [169, 144] width 93 height 60
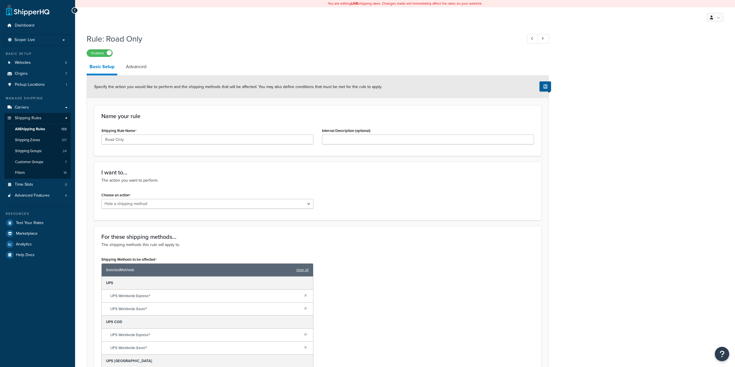
select select "HIDE"
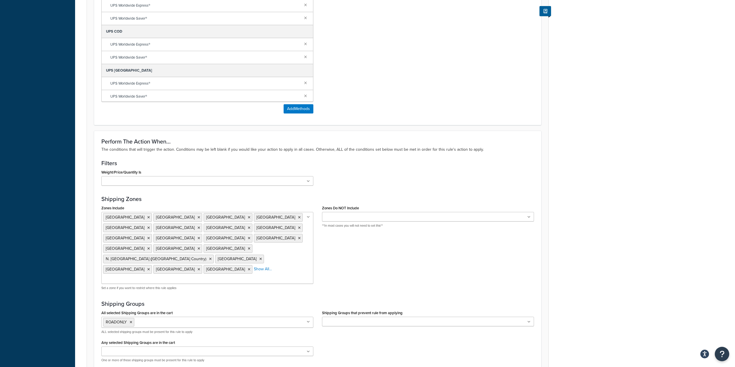
scroll to position [318, 0]
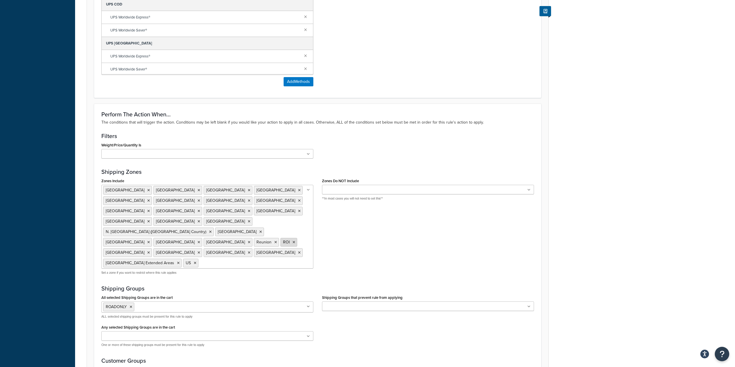
drag, startPoint x: 118, startPoint y: 222, endPoint x: 138, endPoint y: 225, distance: 20.2
click at [279, 226] on ul "Austria Belgium Channel Islands Cyprus Denmark Finland France Greece Greenland …" at bounding box center [207, 227] width 212 height 84
type input "i"
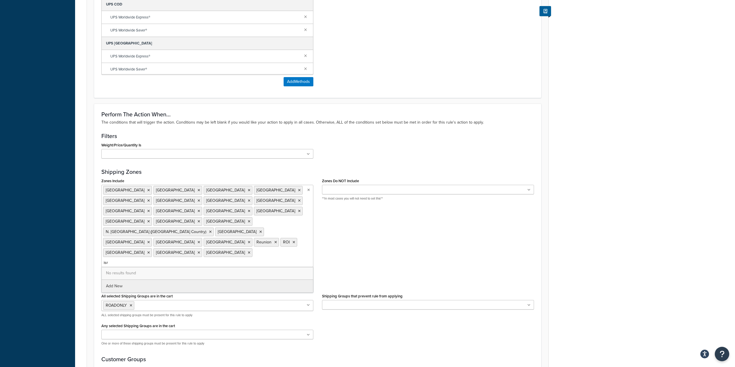
click at [188, 247] on div "Rule: Road Only Enabled Basic Setup Advanced Specify the action you would like …" at bounding box center [405, 75] width 660 height 725
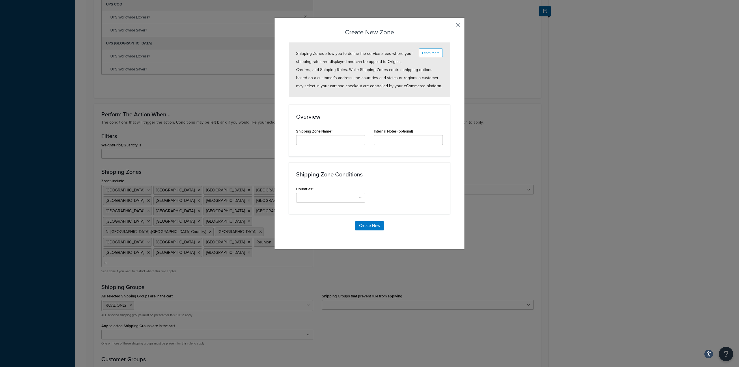
type input "isr"
click at [450, 26] on button "button" at bounding box center [449, 26] width 1 height 1
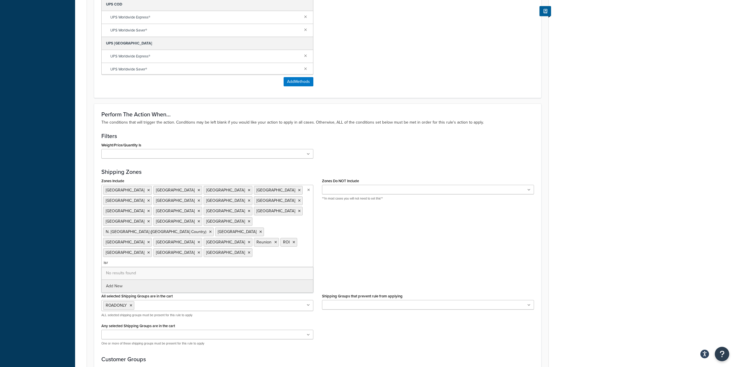
click at [250, 225] on ul "Austria Belgium Channel Islands Cyprus Denmark Finland France Greece Greenland …" at bounding box center [207, 226] width 212 height 82
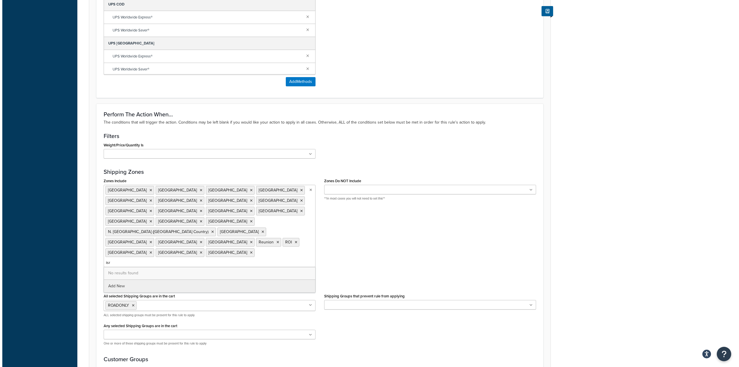
click at [138, 244] on div "Rule: Road Only Enabled Basic Setup Advanced Specify the action you would like …" at bounding box center [405, 75] width 660 height 725
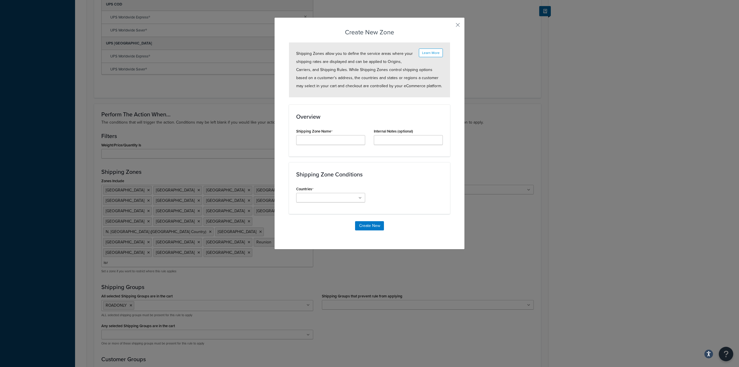
click at [310, 145] on div "Shipping Zone Name" at bounding box center [331, 138] width 78 height 22
click at [312, 143] on input "Shipping Rule Name" at bounding box center [330, 140] width 69 height 10
click at [426, 111] on div "Overview Shipping Zone Name Internal Notes (optional)" at bounding box center [369, 131] width 161 height 52
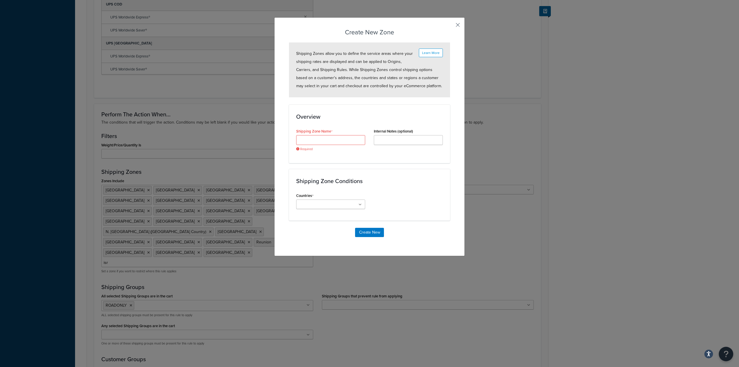
click at [450, 26] on button "button" at bounding box center [449, 26] width 1 height 1
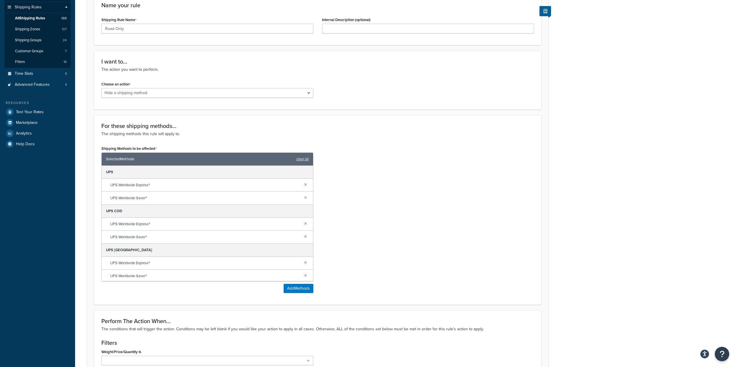
scroll to position [29, 0]
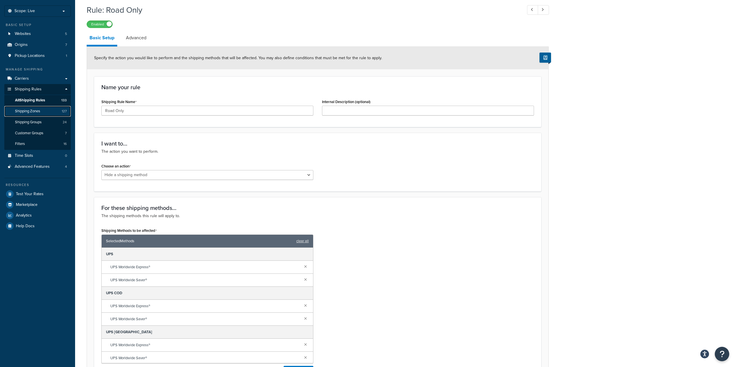
click at [39, 114] on link "Shipping Zones 127" at bounding box center [37, 111] width 66 height 11
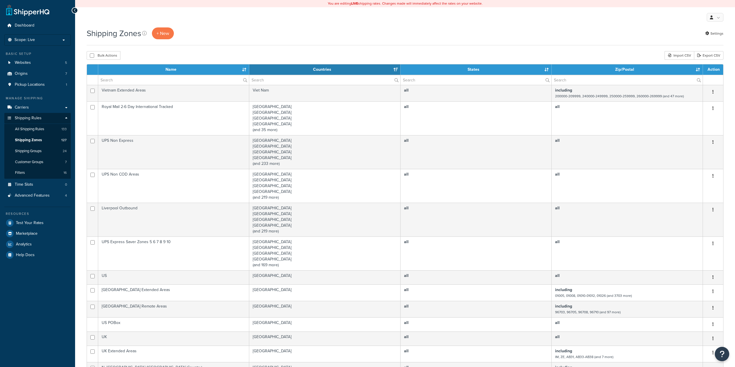
select select "15"
click at [141, 76] on input "text" at bounding box center [173, 80] width 151 height 10
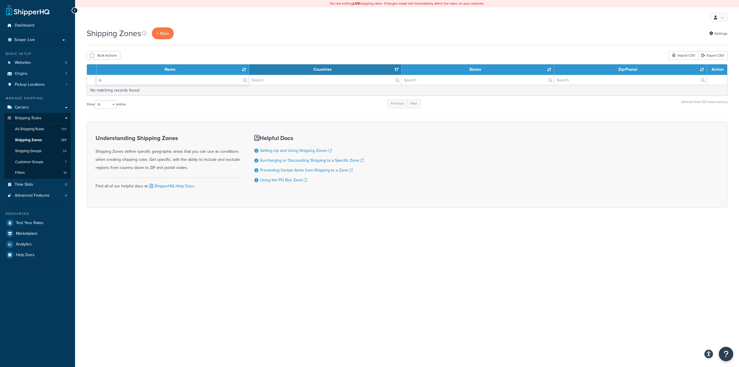
type input "i"
type input "u"
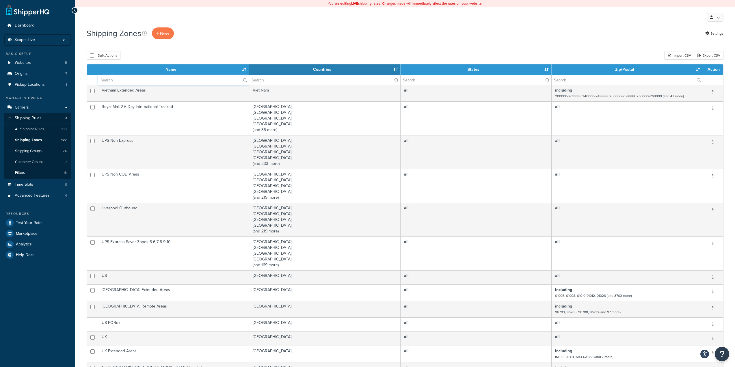
type input "e"
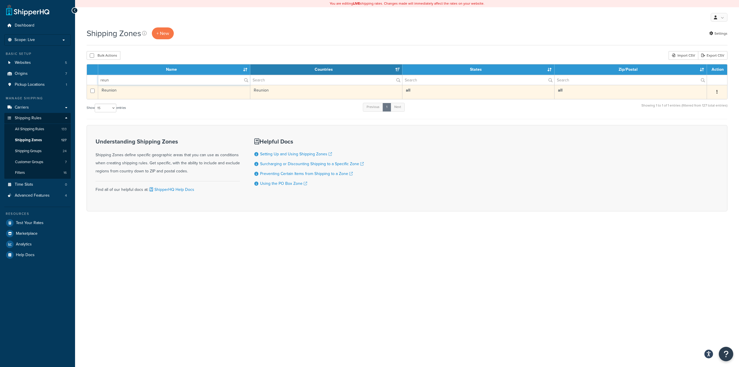
type input "reun"
click at [224, 89] on td "Reunion" at bounding box center [174, 92] width 152 height 14
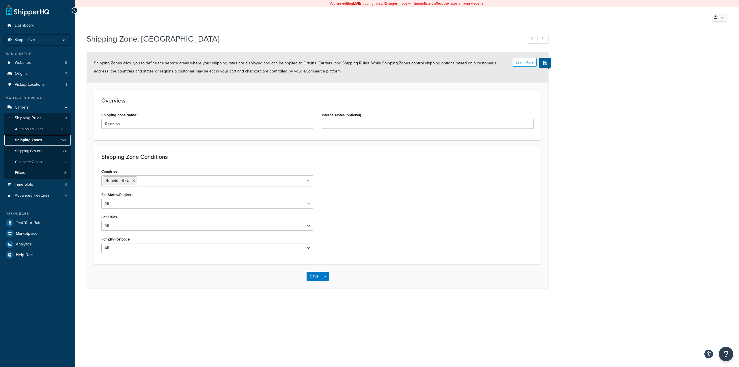
click at [33, 140] on span "Shipping Zones" at bounding box center [28, 140] width 27 height 5
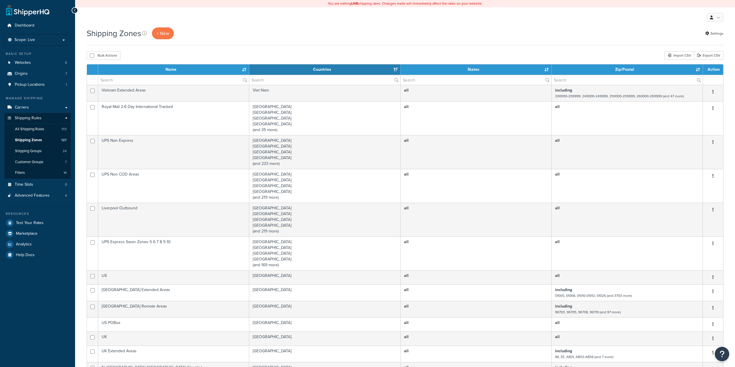
select select "15"
click at [166, 38] on link "+ New" at bounding box center [163, 33] width 22 height 12
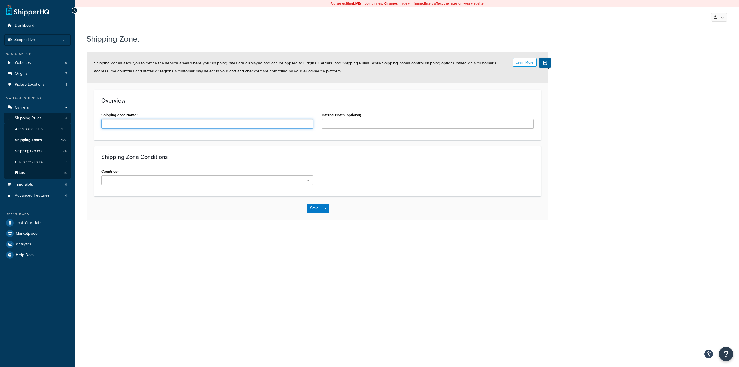
click at [165, 120] on input "Shipping Zone Name" at bounding box center [207, 124] width 212 height 10
type input "Israel"
click at [147, 184] on ul at bounding box center [207, 180] width 212 height 10
type input "isr"
click at [138, 197] on div "Israel ISR" at bounding box center [207, 190] width 212 height 13
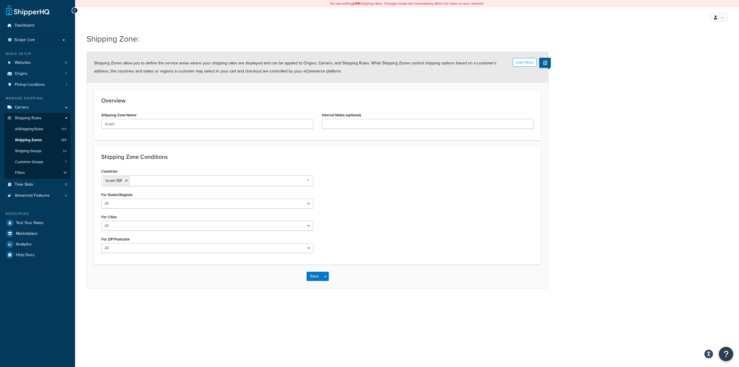
click at [376, 239] on div "Countries Israel ISR All Countries ALL United States USA Afghanistan AFG Albani…" at bounding box center [317, 212] width 441 height 90
click at [313, 277] on button "Save" at bounding box center [315, 276] width 16 height 9
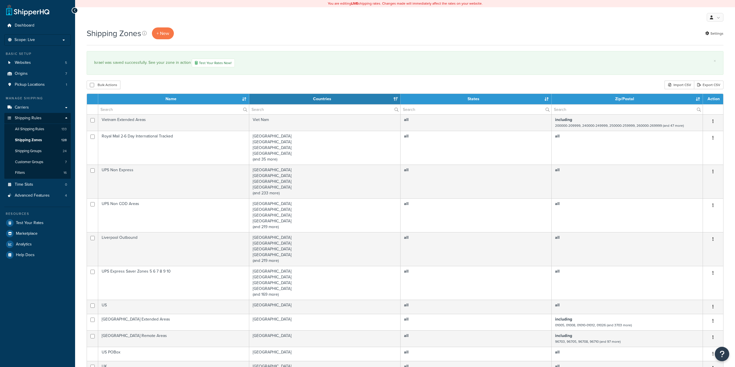
select select "15"
click at [45, 130] on link "All Shipping Rules 133" at bounding box center [37, 129] width 66 height 11
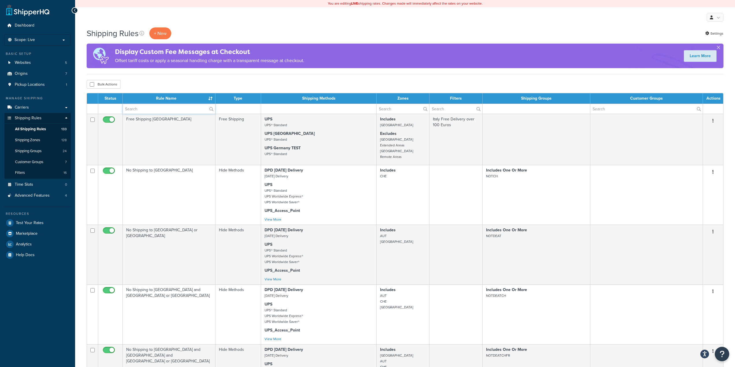
click at [147, 109] on input "text" at bounding box center [169, 109] width 92 height 10
type input "road"
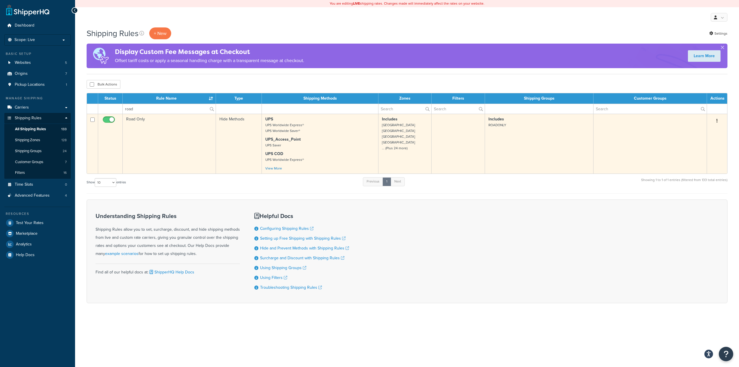
click at [161, 120] on td "Road Only" at bounding box center [169, 144] width 93 height 60
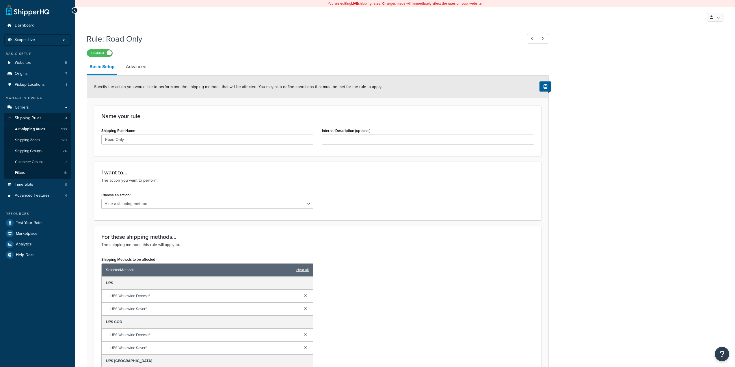
select select "HIDE"
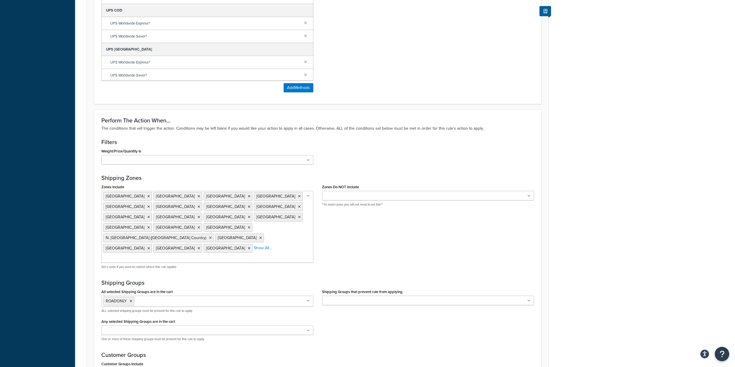
scroll to position [318, 0]
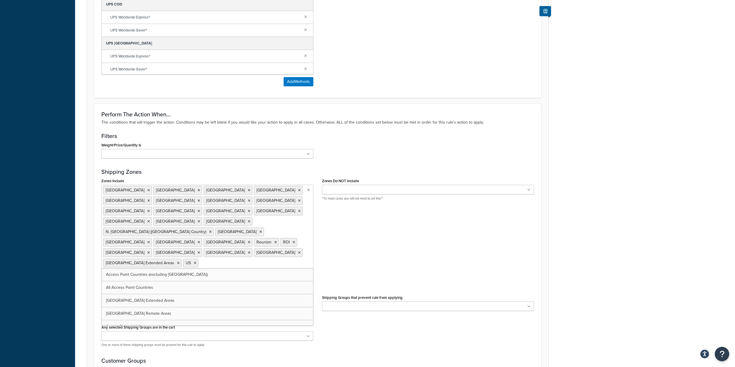
click at [298, 222] on ul "[GEOGRAPHIC_DATA] [GEOGRAPHIC_DATA] [GEOGRAPHIC_DATA] [GEOGRAPHIC_DATA] [GEOGRA…" at bounding box center [207, 227] width 212 height 84
type input "isr"
click at [565, 235] on div "Rule: Road Only Enabled Basic Setup Advanced Specify the action you would like …" at bounding box center [405, 76] width 660 height 726
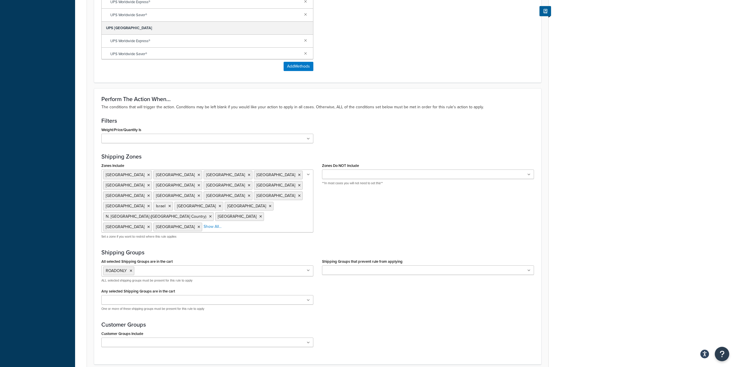
scroll to position [361, 0]
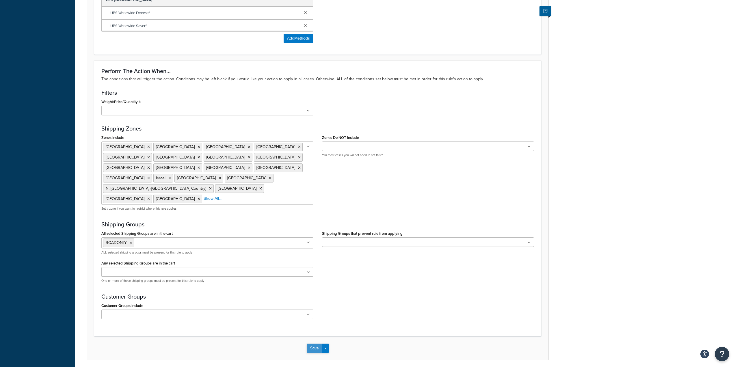
click at [314, 344] on button "Save" at bounding box center [315, 348] width 16 height 9
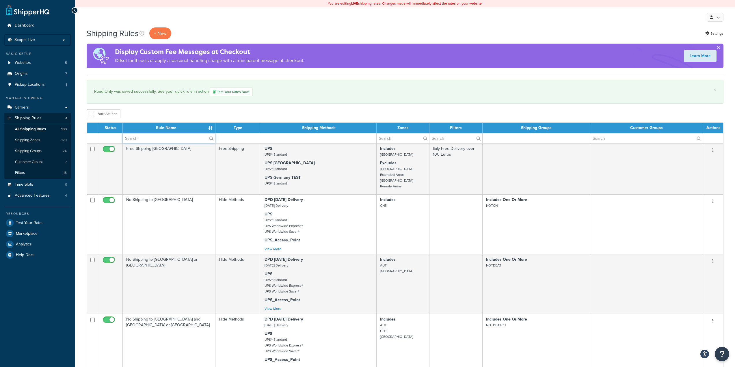
click at [165, 137] on input "text" at bounding box center [169, 138] width 92 height 10
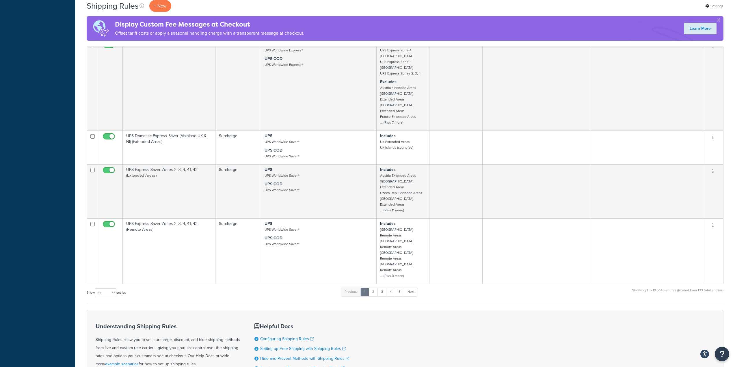
scroll to position [397, 0]
click at [376, 287] on link "2" at bounding box center [373, 291] width 10 height 9
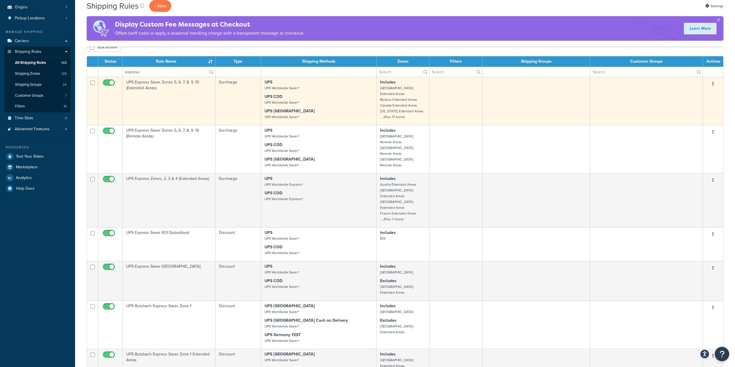
scroll to position [0, 0]
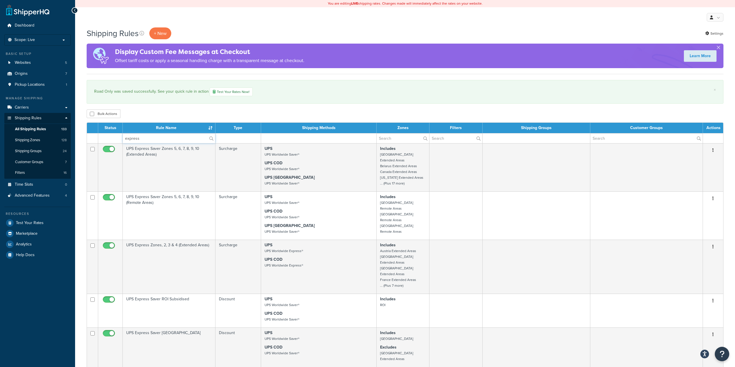
click at [138, 135] on input "express" at bounding box center [169, 138] width 92 height 10
click at [126, 138] on input "express" at bounding box center [169, 138] width 92 height 10
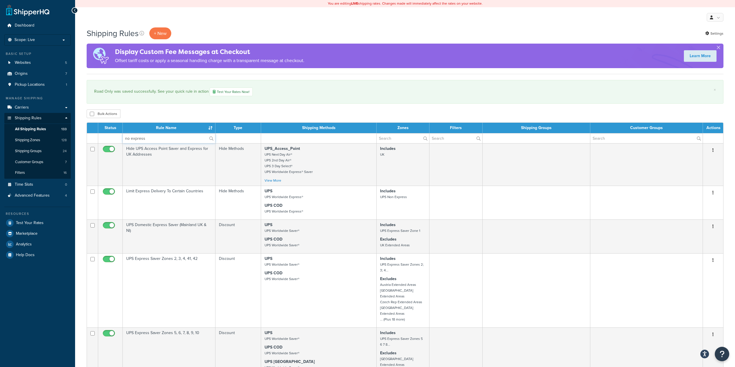
type input "no express"
click at [352, 117] on div "Bulk Actions Duplicate [GEOGRAPHIC_DATA]" at bounding box center [405, 113] width 637 height 9
click at [544, 102] on div "× Road Only was saved successfully. See your quick rule in action Test Your Rat…" at bounding box center [405, 92] width 637 height 24
